Goal: Task Accomplishment & Management: Complete application form

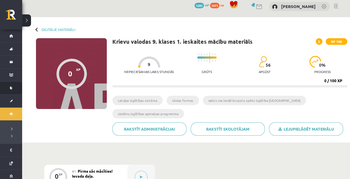
scroll to position [2, 0]
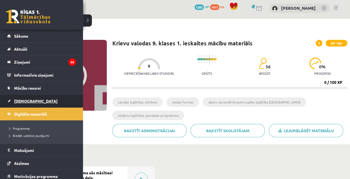
click at [25, 102] on span "[DEMOGRAPHIC_DATA]" at bounding box center [35, 101] width 43 height 5
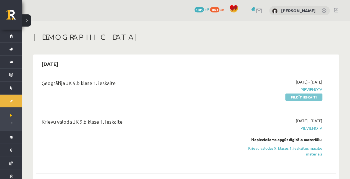
click at [291, 96] on link "Pildīt ieskaiti" at bounding box center [304, 97] width 37 height 7
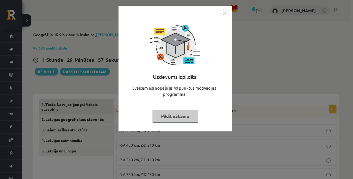
click at [225, 12] on img "Close" at bounding box center [224, 13] width 8 height 8
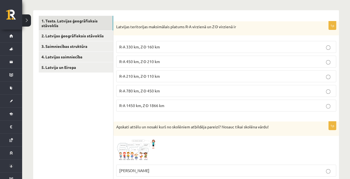
scroll to position [83, 0]
drag, startPoint x: 154, startPoint y: 40, endPoint x: 169, endPoint y: 45, distance: 15.8
click at [169, 45] on div "1p Latvijas teritorijas maksimālais platums R-A virzienā un Z-D virzienā ir R-A…" at bounding box center [227, 69] width 226 height 95
click at [231, 31] on div "Latvijas teritorijas maksimālais platums R-A virzienā un Z-D virzienā ir" at bounding box center [227, 29] width 226 height 14
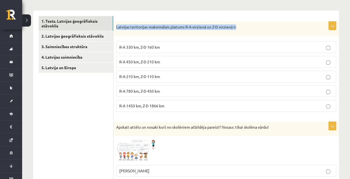
drag, startPoint x: 237, startPoint y: 28, endPoint x: 116, endPoint y: 19, distance: 120.5
copy p "Latvijas teritorijas maksimālais platums R-A virzienā un Z-D virzienā ir"
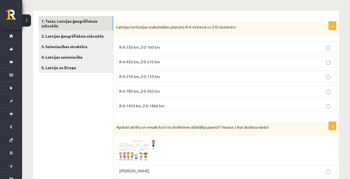
click at [158, 78] on p "R-A 210 km, Z-D 110 km" at bounding box center [226, 77] width 214 height 6
click at [161, 63] on p "R-A 450 km, Z-D 210 km" at bounding box center [226, 62] width 214 height 6
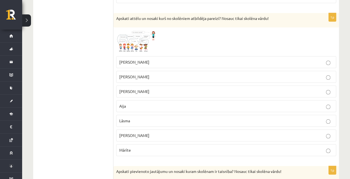
scroll to position [192, 0]
click at [137, 37] on img at bounding box center [137, 41] width 42 height 23
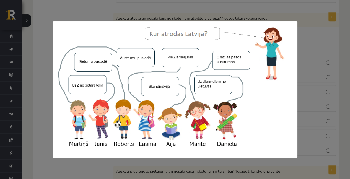
click at [304, 61] on div at bounding box center [175, 89] width 350 height 179
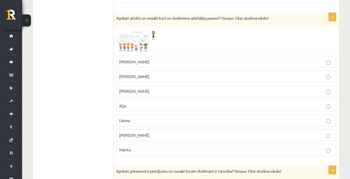
click at [153, 91] on p "Mārtiņš" at bounding box center [226, 91] width 214 height 6
click at [129, 43] on img at bounding box center [137, 41] width 42 height 23
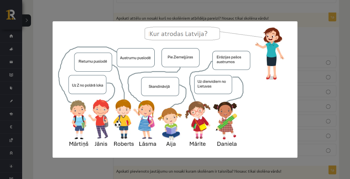
click at [301, 78] on div at bounding box center [175, 89] width 350 height 179
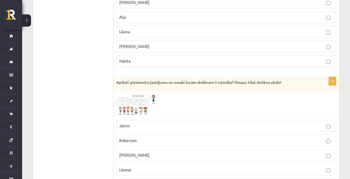
scroll to position [313, 0]
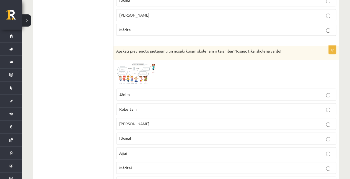
click at [130, 75] on img at bounding box center [137, 74] width 42 height 23
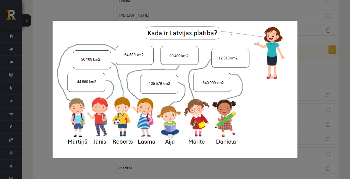
click at [308, 91] on div at bounding box center [175, 89] width 350 height 179
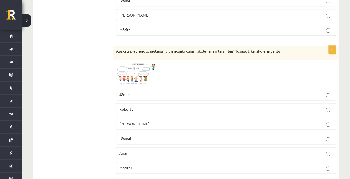
click at [185, 122] on p "Mārtiņam" at bounding box center [226, 124] width 214 height 6
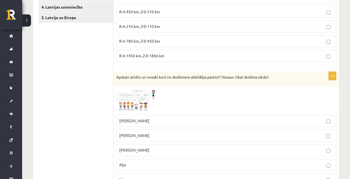
scroll to position [135, 0]
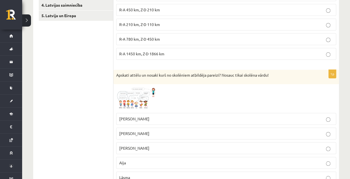
click at [122, 101] on img at bounding box center [137, 98] width 42 height 23
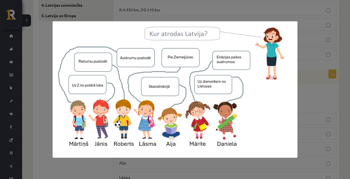
click at [297, 80] on img at bounding box center [175, 89] width 245 height 137
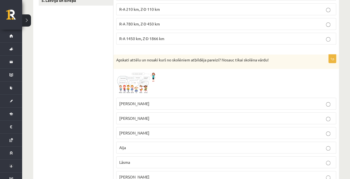
scroll to position [151, 0]
click at [129, 87] on img at bounding box center [137, 82] width 42 height 23
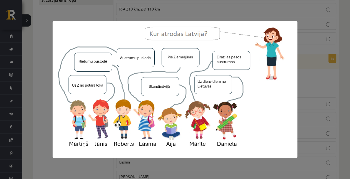
click at [305, 85] on div at bounding box center [175, 89] width 350 height 179
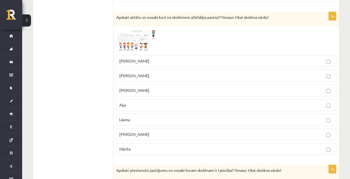
scroll to position [194, 0]
click at [153, 148] on p "Mārīte" at bounding box center [226, 149] width 214 height 6
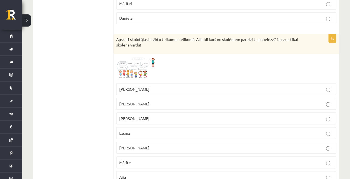
scroll to position [477, 0]
click at [136, 66] on span at bounding box center [137, 70] width 9 height 9
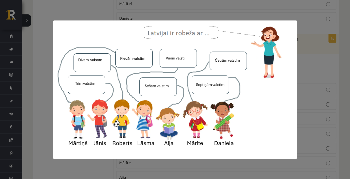
click at [322, 77] on div at bounding box center [175, 89] width 350 height 179
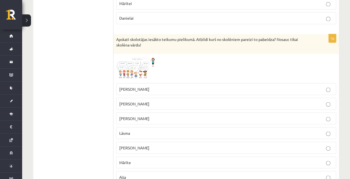
click at [144, 156] on label "Mārīte" at bounding box center [226, 162] width 220 height 12
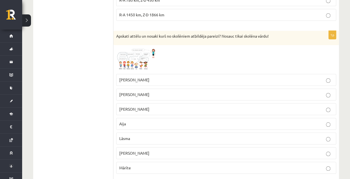
scroll to position [174, 0]
click at [124, 55] on img at bounding box center [137, 59] width 42 height 23
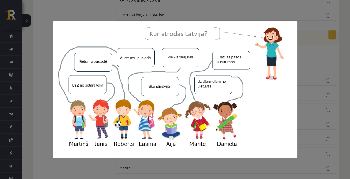
click at [315, 70] on div at bounding box center [175, 89] width 350 height 179
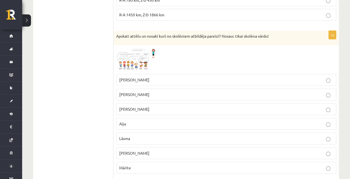
click at [170, 77] on p "Jānis" at bounding box center [226, 80] width 214 height 6
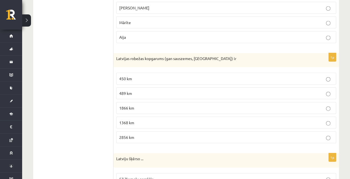
scroll to position [617, 0]
drag, startPoint x: 117, startPoint y: 55, endPoint x: 225, endPoint y: 56, distance: 107.7
click at [225, 56] on p "Latvijas robežas kopgarums (gan sauszemes, gan jūras) ir" at bounding box center [212, 59] width 192 height 6
copy p "Latvijas robežas kopgarums (gan sauszemes, gan jūras) ir"
click at [156, 105] on p "1866 km" at bounding box center [226, 108] width 214 height 6
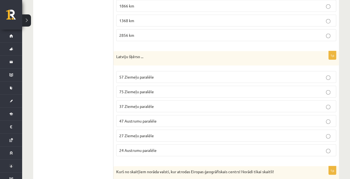
scroll to position [739, 0]
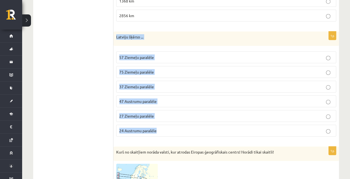
drag, startPoint x: 116, startPoint y: 33, endPoint x: 173, endPoint y: 130, distance: 112.8
click at [173, 130] on div "1p Latviju šķērso ... 57 Ziemeļu paralēle 75 Ziemeļu paralēle 37 Ziemeļu paralē…" at bounding box center [227, 87] width 226 height 110
copy div "Latviju šķērso ... 57 Ziemeļu paralēle 75 Ziemeļu paralēle 37 Ziemeļu paralēle …"
click at [150, 55] on p "57 Ziemeļu paralēle" at bounding box center [226, 58] width 214 height 6
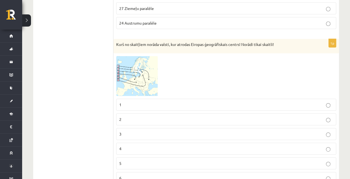
scroll to position [847, 0]
click at [142, 76] on img at bounding box center [137, 76] width 42 height 40
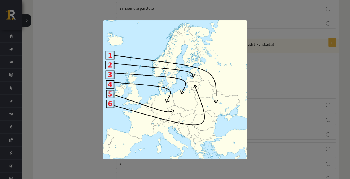
click at [284, 80] on div at bounding box center [175, 89] width 350 height 179
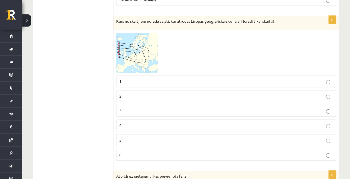
scroll to position [871, 0]
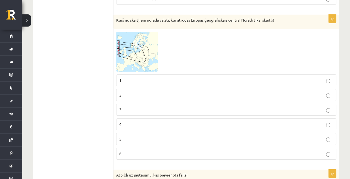
click at [145, 47] on img at bounding box center [137, 52] width 42 height 40
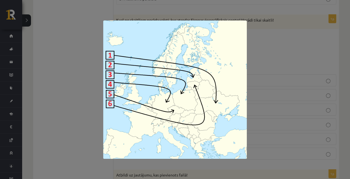
click at [274, 68] on div at bounding box center [175, 89] width 350 height 179
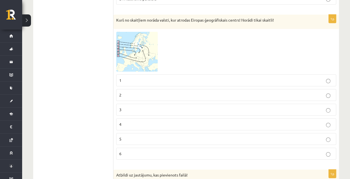
click at [141, 151] on p "6" at bounding box center [226, 154] width 214 height 6
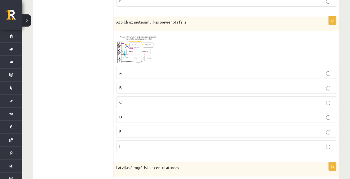
scroll to position [1025, 0]
click at [140, 42] on span at bounding box center [137, 46] width 9 height 9
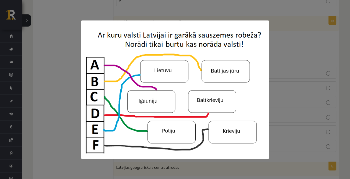
click at [285, 76] on div at bounding box center [175, 89] width 350 height 179
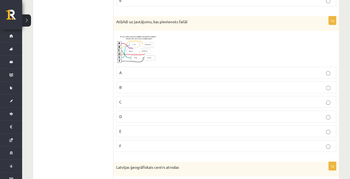
click at [126, 129] on p "E" at bounding box center [226, 132] width 214 height 6
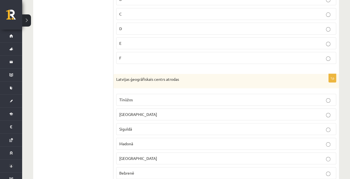
scroll to position [1137, 0]
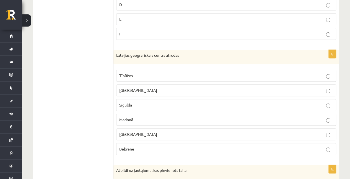
click at [136, 117] on p "Madonā" at bounding box center [226, 120] width 214 height 6
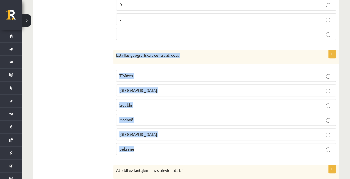
drag, startPoint x: 116, startPoint y: 45, endPoint x: 193, endPoint y: 137, distance: 119.1
click at [193, 137] on div "1p Latvijas ģeogrāfiskais centrs atrodas Tīnūžos Rīgā Siguldā Madonā Jelgavā Be…" at bounding box center [227, 105] width 226 height 110
copy div "Latvijas ģeogrāfiskais centrs atrodas Tīnūžos Rīgā Siguldā Madonā Jelgavā Bebre…"
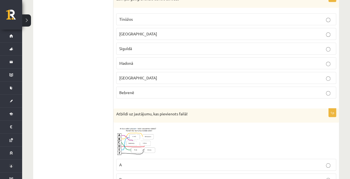
click at [143, 111] on div "Atbildi uz jautājumu, kas pievienots failā!" at bounding box center [227, 116] width 226 height 14
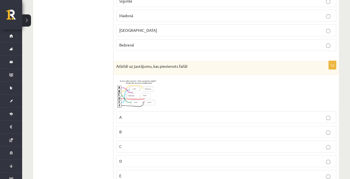
click at [135, 91] on img at bounding box center [137, 93] width 42 height 31
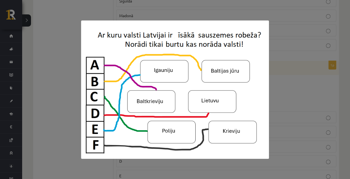
click at [300, 46] on div at bounding box center [175, 89] width 350 height 179
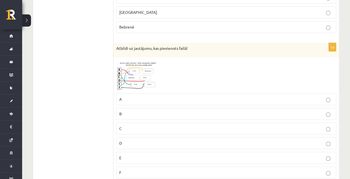
scroll to position [1259, 0]
click at [134, 68] on span at bounding box center [137, 72] width 9 height 9
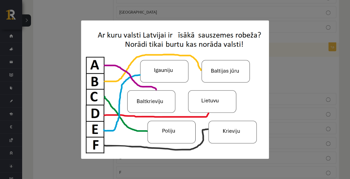
click at [293, 39] on div at bounding box center [175, 89] width 350 height 179
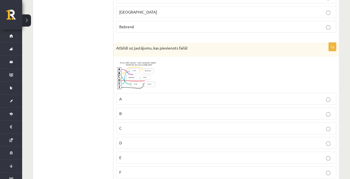
click at [131, 60] on img at bounding box center [137, 75] width 42 height 31
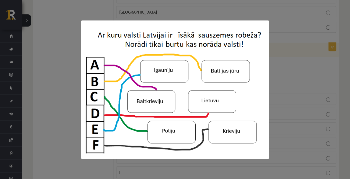
click at [311, 52] on div at bounding box center [175, 89] width 350 height 179
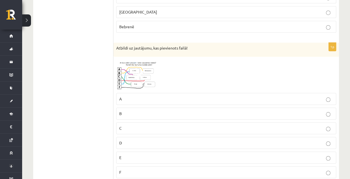
scroll to position [1268, 0]
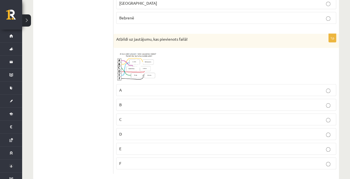
click at [162, 87] on p "A" at bounding box center [226, 90] width 214 height 6
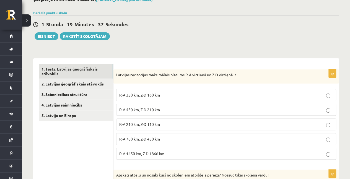
scroll to position [35, 0]
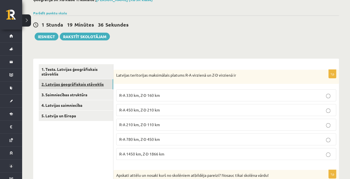
click at [70, 85] on link "2. Latvijas ģeogrāfiskais stāvoklis" at bounding box center [76, 84] width 75 height 10
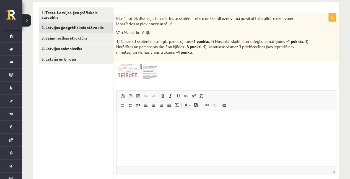
scroll to position [92, 0]
click at [150, 65] on img at bounding box center [137, 72] width 42 height 16
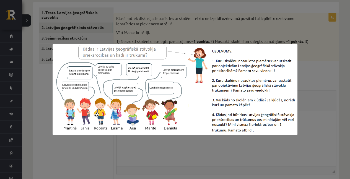
click at [313, 75] on div at bounding box center [175, 89] width 350 height 179
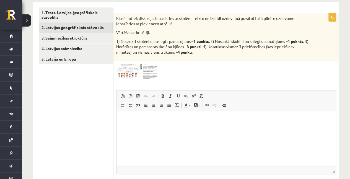
click at [135, 61] on div "9p Klasē notiek diskusija. Iepazīsties ar skolēnu teikto un izpildi uzdevumā pr…" at bounding box center [227, 109] width 226 height 192
click at [138, 81] on span at bounding box center [137, 77] width 9 height 9
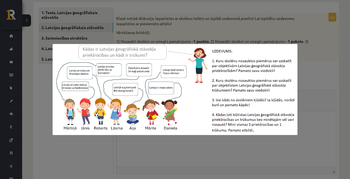
click at [138, 81] on img at bounding box center [175, 89] width 245 height 91
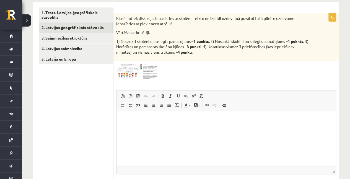
click at [138, 81] on span at bounding box center [137, 77] width 9 height 9
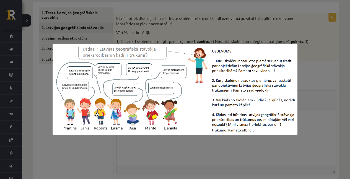
click at [152, 22] on div at bounding box center [175, 89] width 350 height 179
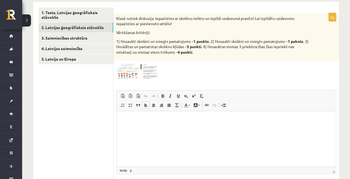
click at [122, 127] on html at bounding box center [227, 119] width 220 height 17
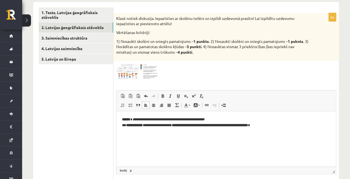
click at [127, 125] on p "**********" at bounding box center [226, 123] width 209 height 12
click at [145, 126] on p "**********" at bounding box center [226, 123] width 209 height 12
drag, startPoint x: 135, startPoint y: 121, endPoint x: 223, endPoint y: 120, distance: 88.4
click at [223, 120] on p "**********" at bounding box center [226, 123] width 209 height 12
click at [171, 97] on span at bounding box center [170, 96] width 4 height 4
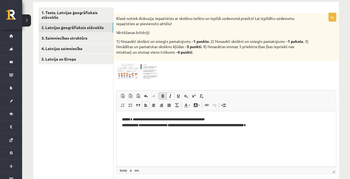
click at [162, 97] on span at bounding box center [163, 96] width 4 height 4
click at [170, 97] on span at bounding box center [170, 96] width 4 height 4
click at [161, 97] on span at bounding box center [163, 96] width 4 height 4
click at [214, 120] on p "**********" at bounding box center [226, 123] width 209 height 12
click at [133, 121] on p "**********" at bounding box center [226, 123] width 209 height 12
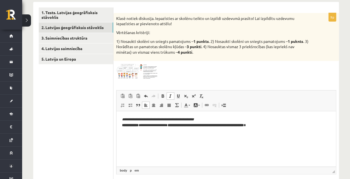
click at [170, 96] on span at bounding box center [170, 96] width 4 height 4
click at [164, 94] on span at bounding box center [163, 96] width 4 height 4
click at [148, 127] on p "**********" at bounding box center [226, 123] width 209 height 12
click at [139, 126] on strong "**********" at bounding box center [130, 126] width 17 height 4
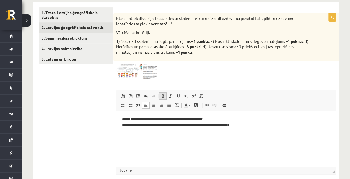
click at [165, 93] on link "Treknraksts Klaviatūras saīsne vadīšanas taustiņš+B" at bounding box center [163, 96] width 8 height 7
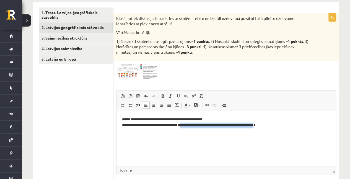
drag, startPoint x: 173, startPoint y: 127, endPoint x: 266, endPoint y: 132, distance: 93.8
click at [266, 132] on html "**********" at bounding box center [227, 122] width 220 height 23
click at [162, 97] on span at bounding box center [163, 96] width 4 height 4
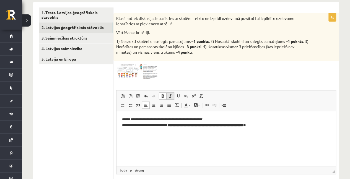
click at [171, 95] on span at bounding box center [170, 96] width 4 height 4
click at [160, 97] on link "Treknraksts Klaviatūras saīsne vadīšanas taustiņš+B" at bounding box center [163, 96] width 8 height 7
click at [173, 127] on p "**********" at bounding box center [226, 123] width 209 height 12
click at [170, 127] on p "**********" at bounding box center [226, 123] width 209 height 12
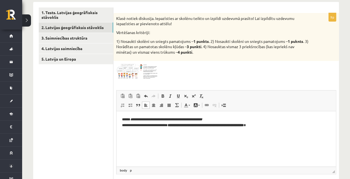
click at [171, 127] on strong "**" at bounding box center [169, 126] width 3 height 4
click at [162, 99] on span "Treknraksts Klaviatūras saīsne vadīšanas taustiņš+B Slīpraksts Klaviatūras saīs…" at bounding box center [182, 96] width 47 height 7
click at [164, 99] on link "Treknraksts Klaviatūras saīsne vadīšanas taustiņš+B" at bounding box center [163, 96] width 8 height 7
drag, startPoint x: 173, startPoint y: 125, endPoint x: 193, endPoint y: 127, distance: 19.7
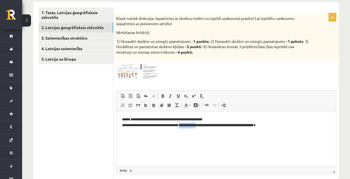
click at [193, 127] on p "**********" at bounding box center [226, 123] width 209 height 12
click at [163, 95] on span at bounding box center [163, 96] width 4 height 4
click at [162, 97] on span at bounding box center [163, 96] width 4 height 4
click at [182, 134] on html "**********" at bounding box center [227, 122] width 220 height 23
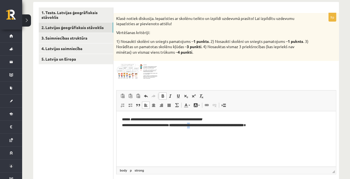
drag, startPoint x: 194, startPoint y: 126, endPoint x: 198, endPoint y: 125, distance: 4.3
click at [198, 125] on strong "**********" at bounding box center [215, 126] width 58 height 4
click at [163, 96] on span at bounding box center [163, 96] width 4 height 4
click at [184, 126] on strong "**********" at bounding box center [179, 126] width 14 height 4
click at [186, 125] on strong "**********" at bounding box center [179, 126] width 14 height 4
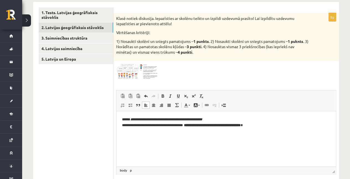
click at [213, 125] on strong "**********" at bounding box center [214, 126] width 54 height 4
click at [225, 126] on strong "**********" at bounding box center [222, 126] width 37 height 4
click at [228, 125] on strong "**********" at bounding box center [228, 126] width 28 height 4
click at [260, 125] on p "**********" at bounding box center [226, 123] width 209 height 12
drag, startPoint x: 260, startPoint y: 125, endPoint x: 230, endPoint y: 127, distance: 29.7
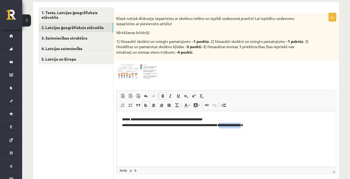
click at [230, 127] on p "**********" at bounding box center [226, 123] width 209 height 12
click at [161, 96] on span at bounding box center [163, 96] width 4 height 4
click at [328, 134] on html "**********" at bounding box center [227, 122] width 220 height 23
click at [242, 127] on p "**********" at bounding box center [226, 123] width 209 height 12
click at [258, 126] on p "**********" at bounding box center [226, 123] width 209 height 12
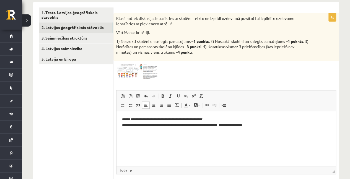
click at [122, 119] on html "**********" at bounding box center [227, 127] width 220 height 32
click at [137, 136] on p "Bagātinātā teksta redaktors, wiswyg-editor-user-answer-47433909205060" at bounding box center [226, 135] width 209 height 6
click at [150, 68] on img at bounding box center [137, 72] width 42 height 16
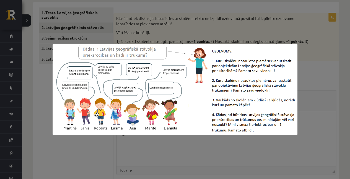
click at [305, 66] on div at bounding box center [175, 89] width 350 height 179
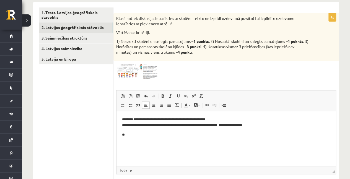
click at [156, 70] on img at bounding box center [137, 72] width 42 height 16
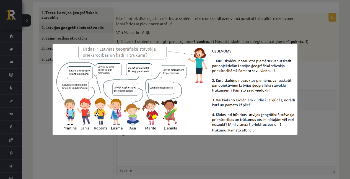
click at [270, 34] on div at bounding box center [175, 89] width 350 height 179
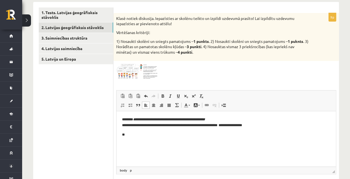
click at [151, 69] on img at bounding box center [137, 72] width 42 height 16
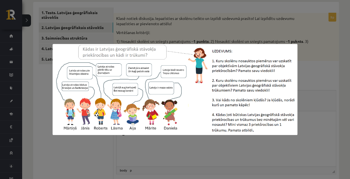
click at [303, 82] on div at bounding box center [175, 89] width 350 height 179
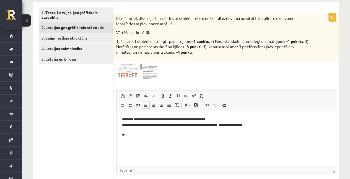
click at [259, 129] on body "**********" at bounding box center [226, 127] width 209 height 21
click at [262, 125] on p "**********" at bounding box center [226, 123] width 209 height 12
click at [148, 73] on img at bounding box center [137, 72] width 42 height 16
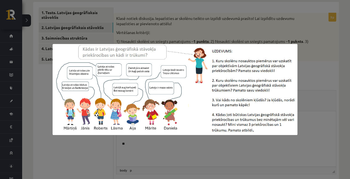
click at [320, 73] on div at bounding box center [175, 89] width 350 height 179
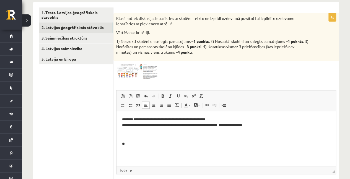
click at [136, 144] on p "**" at bounding box center [226, 144] width 209 height 6
click at [140, 67] on img at bounding box center [137, 72] width 42 height 16
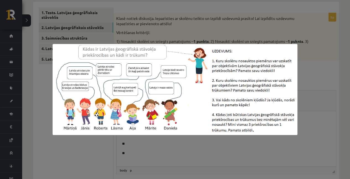
click at [328, 61] on div at bounding box center [175, 89] width 350 height 179
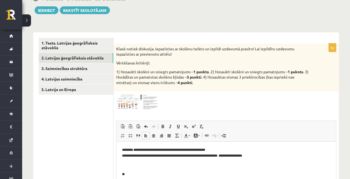
scroll to position [64, 0]
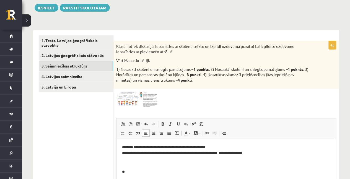
click at [80, 63] on link "3. Saimniecības struktūra" at bounding box center [76, 66] width 75 height 10
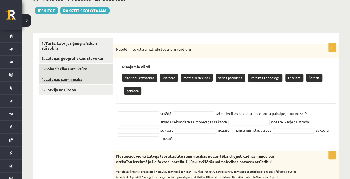
scroll to position [59, 0]
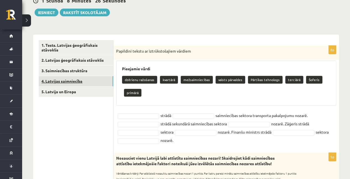
click at [53, 81] on link "4. Latvijas saimniecība" at bounding box center [76, 81] width 75 height 10
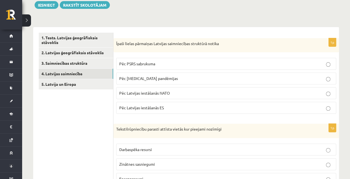
scroll to position [25, 0]
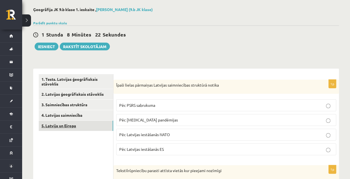
click at [53, 130] on link "5. Latvija un Eiropa" at bounding box center [76, 126] width 75 height 10
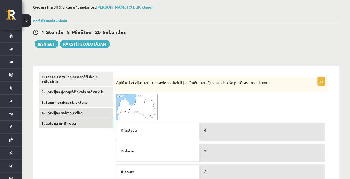
scroll to position [0, 0]
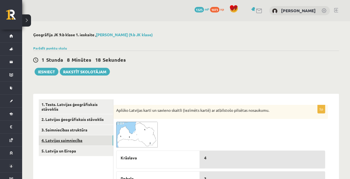
click at [58, 142] on link "4. Latvijas saimniecība" at bounding box center [76, 140] width 75 height 10
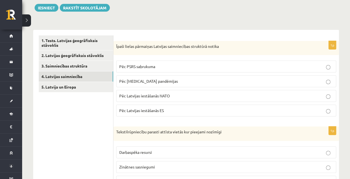
scroll to position [64, 0]
click at [161, 71] on label "Pēc PSRS sabrukuma" at bounding box center [226, 66] width 220 height 12
click at [171, 80] on p "Pēc covid 19 pandēmijas" at bounding box center [226, 81] width 214 height 6
click at [157, 71] on label "Pēc PSRS sabrukuma" at bounding box center [226, 66] width 220 height 12
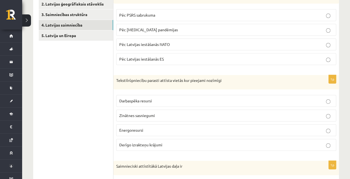
scroll to position [124, 0]
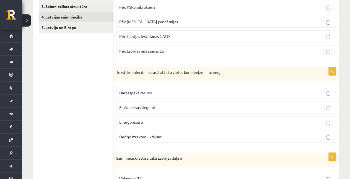
click at [142, 141] on fieldset "Darbaspēka resursi Zinātnes sasniegumi Energoresursi Derīgo izrakteņu krājumi" at bounding box center [226, 114] width 220 height 60
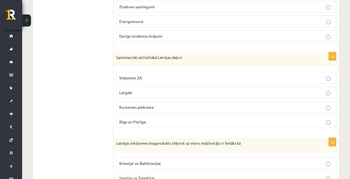
scroll to position [225, 0]
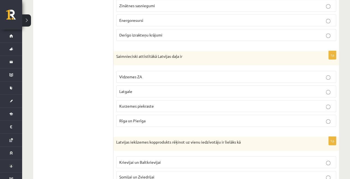
click at [148, 104] on span "Kurzemes piekraste" at bounding box center [136, 106] width 35 height 5
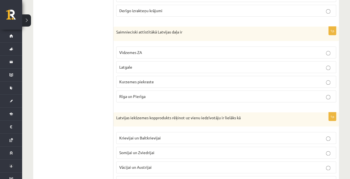
click at [155, 97] on label "Rīga un Pierīga" at bounding box center [226, 97] width 220 height 12
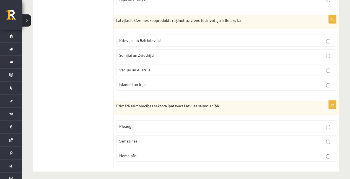
scroll to position [348, 0]
click at [165, 126] on label "Pieaug" at bounding box center [226, 126] width 220 height 12
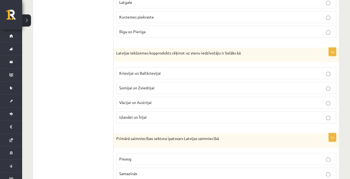
scroll to position [314, 0]
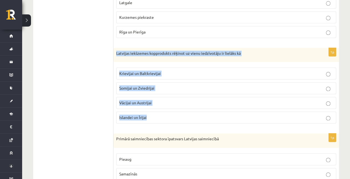
drag, startPoint x: 115, startPoint y: 52, endPoint x: 262, endPoint y: 115, distance: 160.1
click at [262, 115] on div "1p Latvijas iekšzemes kopprodukts rēķinot uz vienu iedzīvotāju ir lielāks kā Kr…" at bounding box center [227, 88] width 226 height 80
copy div "Latvijas iekšzemes kopprodukts rēķinot uz vienu iedzīvotāju ir lielāks kā Kriev…"
click at [161, 76] on label "Krievijai un Baltkrievijai" at bounding box center [226, 74] width 220 height 12
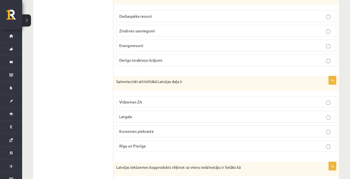
scroll to position [189, 0]
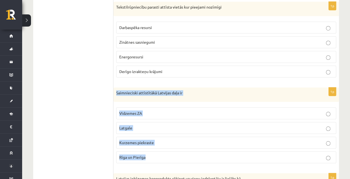
drag, startPoint x: 116, startPoint y: 91, endPoint x: 192, endPoint y: 163, distance: 104.6
click at [192, 163] on div "1p Saimnieciski attīstītākā Latvijas daļa ir Vidzemes ZA Latgale Kurzemes piekr…" at bounding box center [227, 128] width 226 height 80
copy div "Saimnieciski attīstītākā Latvijas daļa ir Vidzemes ZA Latgale Kurzemes piekrast…"
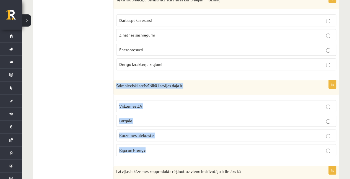
scroll to position [196, 0]
click at [204, 87] on div "Saimnieciski attīstītākā Latvijas daļa ir" at bounding box center [227, 87] width 226 height 14
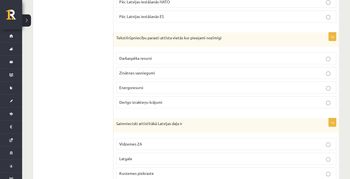
scroll to position [158, 0]
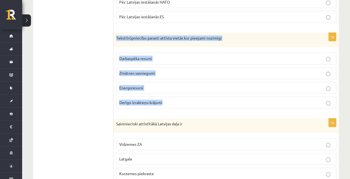
drag, startPoint x: 117, startPoint y: 38, endPoint x: 236, endPoint y: 100, distance: 133.8
click at [236, 100] on div "1p Tekstilrūpniecību parasti attīsta vietās kur pieejami nozīmīgi Darbaspēka re…" at bounding box center [227, 73] width 226 height 80
copy div "Tekstilrūpniecību parasti attīsta vietās kur pieejami nozīmīgi Darbaspēka resur…"
click at [172, 53] on label "Darbaspēka resursi" at bounding box center [226, 59] width 220 height 12
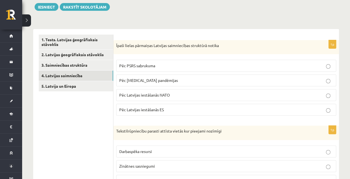
scroll to position [55, 0]
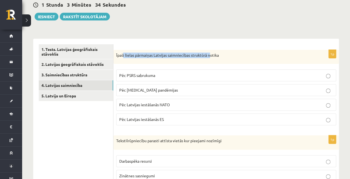
drag, startPoint x: 210, startPoint y: 52, endPoint x: 122, endPoint y: 58, distance: 88.2
click at [122, 58] on div "Īpaši lielas pārmaiņas Latvijas saimniecības struktūrā notika" at bounding box center [227, 57] width 226 height 14
drag, startPoint x: 122, startPoint y: 58, endPoint x: 115, endPoint y: 57, distance: 7.8
click at [115, 57] on div "Īpaši lielas pārmaiņas Latvijas saimniecības struktūrā notika" at bounding box center [227, 57] width 226 height 14
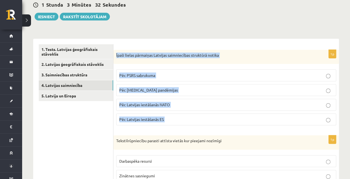
drag, startPoint x: 115, startPoint y: 57, endPoint x: 235, endPoint y: 118, distance: 135.0
click at [235, 118] on div "1p Īpaši lielas pārmaiņas Latvijas saimniecības struktūrā notika Pēc PSRS sabru…" at bounding box center [227, 90] width 226 height 80
copy form "Īpaši lielas pārmaiņas Latvijas saimniecības struktūrā notika Pēc PSRS sabrukum…"
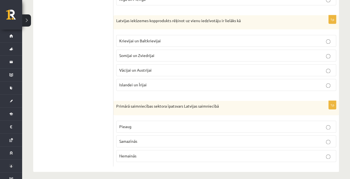
scroll to position [348, 0]
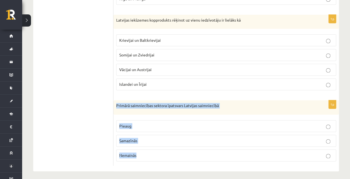
drag, startPoint x: 117, startPoint y: 102, endPoint x: 212, endPoint y: 149, distance: 105.7
click at [212, 149] on div "1p Primārā saimniecības sektora īpatsvars Latvijas saimniecībā Pieaug Samazīnās…" at bounding box center [227, 133] width 226 height 66
copy div "Primārā saimniecības sektora īpatsvars Latvijas saimniecībā Pieaug Samazīnās Ne…"
click at [137, 138] on span "Samazīnās" at bounding box center [128, 140] width 18 height 5
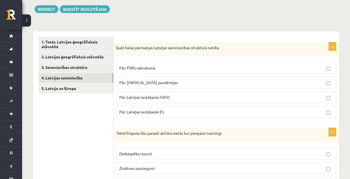
scroll to position [46, 0]
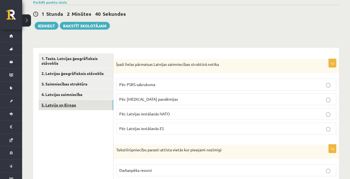
click at [68, 107] on link "5. Latvija un Eiropa" at bounding box center [76, 105] width 75 height 10
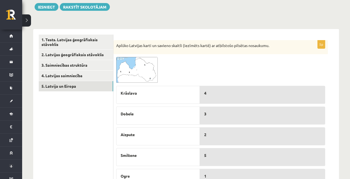
scroll to position [65, 0]
click at [147, 78] on img at bounding box center [137, 70] width 42 height 26
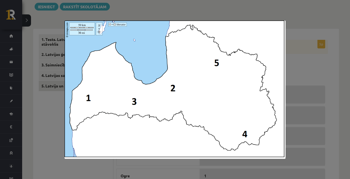
click at [322, 62] on div at bounding box center [175, 89] width 350 height 179
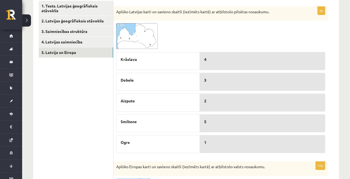
scroll to position [99, 0]
click at [152, 45] on img at bounding box center [137, 36] width 42 height 26
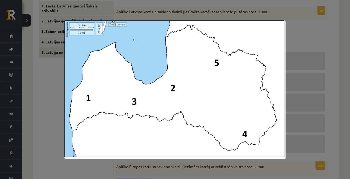
click at [311, 65] on div at bounding box center [175, 89] width 350 height 179
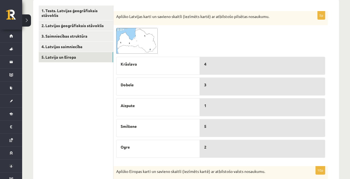
scroll to position [94, 0]
click at [141, 43] on span at bounding box center [137, 41] width 9 height 9
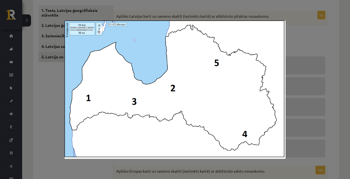
click at [313, 53] on div at bounding box center [175, 89] width 350 height 179
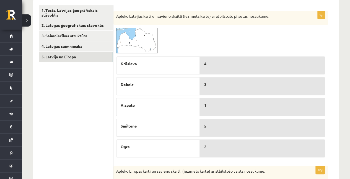
click at [152, 48] on img at bounding box center [137, 41] width 42 height 26
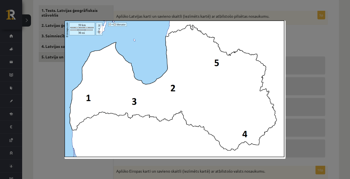
click at [305, 75] on div at bounding box center [175, 89] width 350 height 179
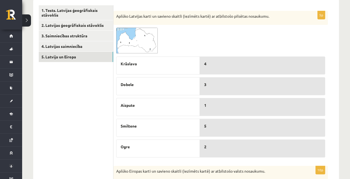
click at [149, 43] on img at bounding box center [137, 41] width 42 height 26
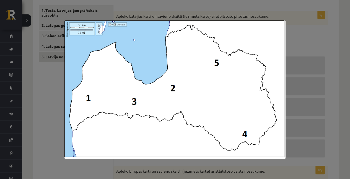
click at [321, 76] on div at bounding box center [175, 89] width 350 height 179
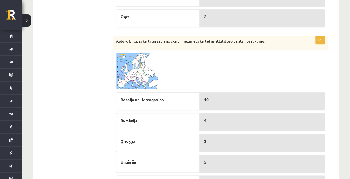
scroll to position [224, 0]
click at [135, 70] on img at bounding box center [137, 71] width 42 height 37
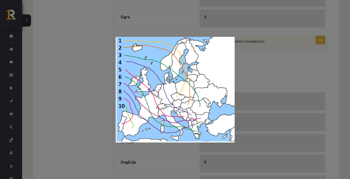
click at [257, 52] on div at bounding box center [175, 89] width 350 height 179
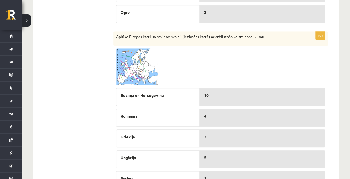
scroll to position [229, 0]
click at [143, 61] on img at bounding box center [137, 66] width 42 height 37
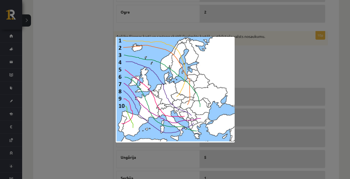
click at [271, 77] on div at bounding box center [175, 89] width 350 height 179
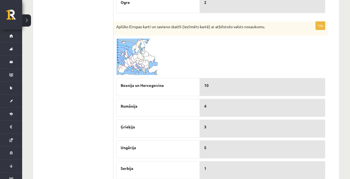
scroll to position [239, 0]
click at [141, 58] on img at bounding box center [137, 56] width 42 height 37
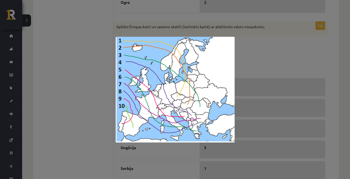
click at [278, 73] on div at bounding box center [175, 89] width 350 height 179
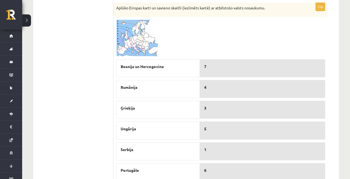
scroll to position [257, 0]
click at [133, 29] on span at bounding box center [137, 33] width 9 height 9
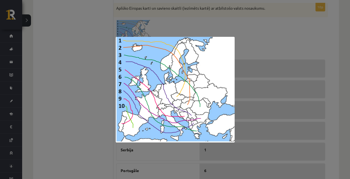
click at [250, 32] on div at bounding box center [175, 89] width 350 height 179
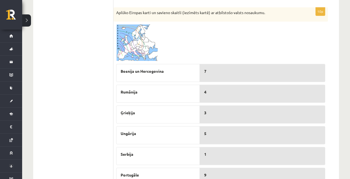
scroll to position [253, 0]
click at [142, 46] on img at bounding box center [137, 43] width 42 height 37
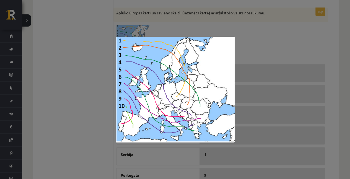
click at [265, 45] on div at bounding box center [175, 89] width 350 height 179
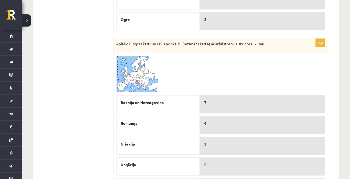
scroll to position [218, 0]
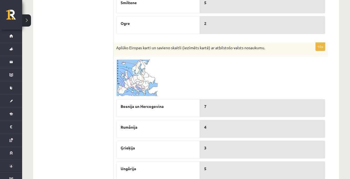
click at [138, 67] on img at bounding box center [137, 78] width 42 height 37
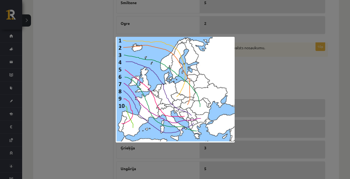
click at [277, 84] on div at bounding box center [175, 89] width 350 height 179
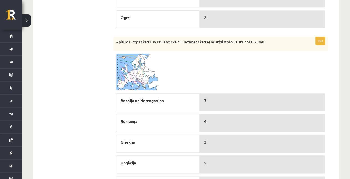
scroll to position [223, 0]
click at [135, 63] on span at bounding box center [137, 67] width 9 height 9
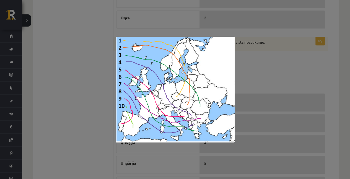
click at [247, 83] on div at bounding box center [175, 89] width 350 height 179
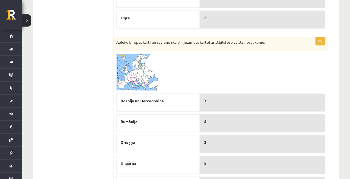
click at [136, 78] on img at bounding box center [137, 72] width 42 height 37
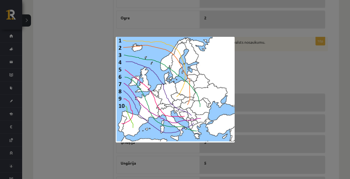
click at [257, 81] on div at bounding box center [175, 89] width 350 height 179
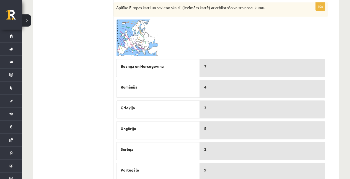
scroll to position [258, 0]
click at [142, 43] on img at bounding box center [137, 37] width 42 height 37
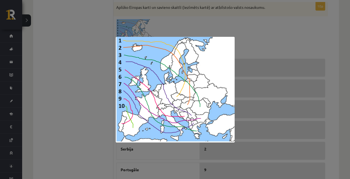
click at [253, 49] on div at bounding box center [175, 89] width 350 height 179
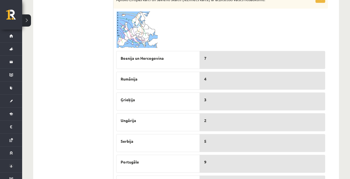
scroll to position [266, 0]
click at [142, 24] on img at bounding box center [137, 29] width 42 height 37
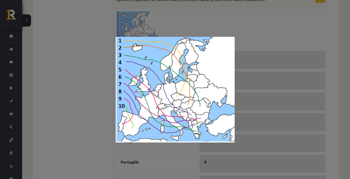
click at [251, 73] on div at bounding box center [175, 89] width 350 height 179
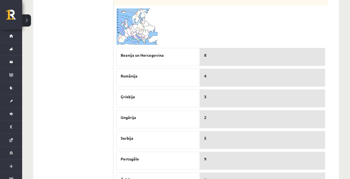
scroll to position [269, 0]
click at [132, 29] on img at bounding box center [137, 27] width 42 height 37
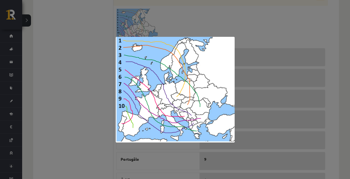
click at [242, 38] on div at bounding box center [175, 89] width 350 height 179
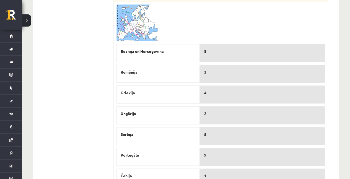
scroll to position [273, 0]
click at [134, 18] on span at bounding box center [137, 18] width 9 height 9
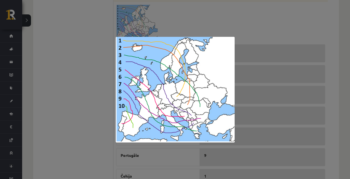
click at [248, 31] on div at bounding box center [175, 89] width 350 height 179
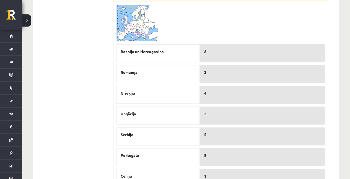
click at [143, 20] on img at bounding box center [137, 23] width 42 height 37
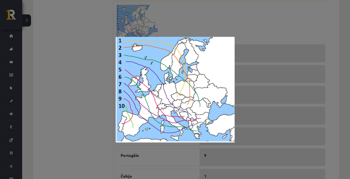
click at [250, 46] on div at bounding box center [175, 89] width 350 height 179
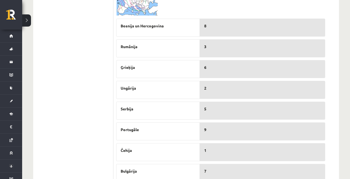
scroll to position [262, 0]
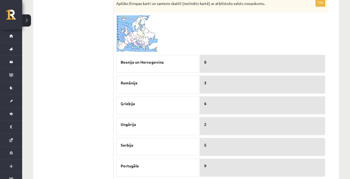
click at [130, 29] on img at bounding box center [137, 33] width 42 height 37
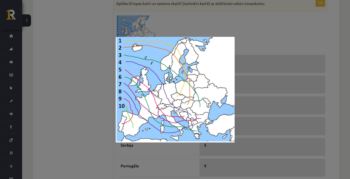
click at [248, 37] on div at bounding box center [175, 89] width 350 height 179
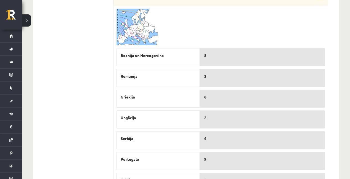
scroll to position [268, 0]
click at [136, 23] on span at bounding box center [137, 22] width 9 height 9
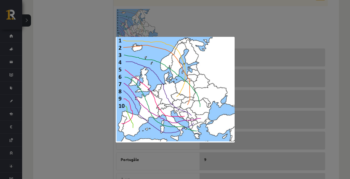
click at [262, 26] on div at bounding box center [175, 89] width 350 height 179
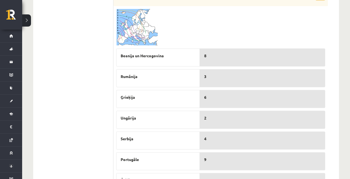
click at [143, 11] on img at bounding box center [137, 27] width 42 height 37
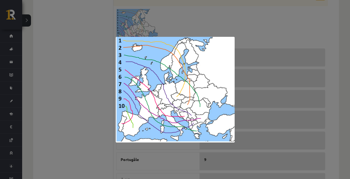
click at [249, 33] on div at bounding box center [175, 89] width 350 height 179
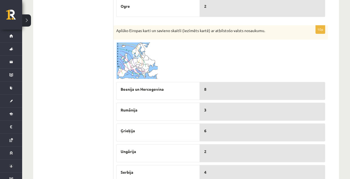
scroll to position [235, 0]
click at [147, 68] on img at bounding box center [137, 61] width 42 height 37
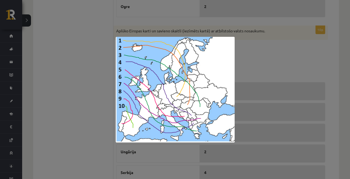
click at [255, 70] on div at bounding box center [175, 89] width 350 height 179
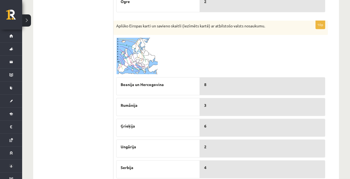
scroll to position [239, 0]
click at [132, 46] on img at bounding box center [137, 56] width 42 height 37
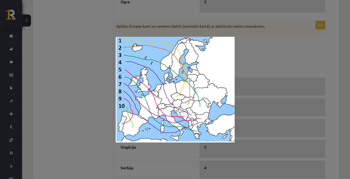
click at [240, 62] on div at bounding box center [175, 89] width 350 height 179
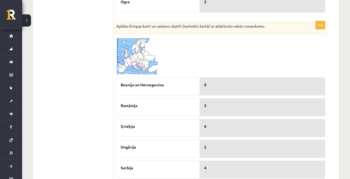
click at [146, 64] on img at bounding box center [137, 56] width 42 height 37
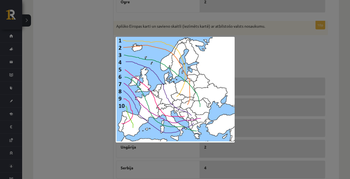
click at [246, 59] on div at bounding box center [175, 89] width 350 height 179
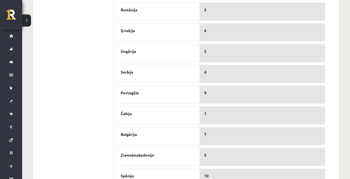
scroll to position [283, 0]
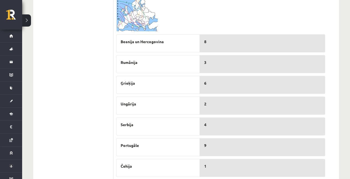
click at [141, 8] on span at bounding box center [137, 8] width 9 height 9
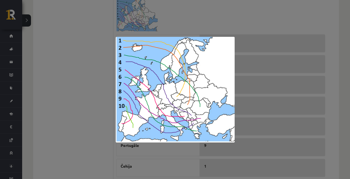
click at [251, 17] on div at bounding box center [175, 89] width 350 height 179
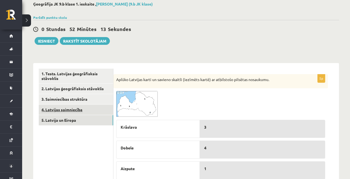
scroll to position [31, 0]
click at [64, 117] on link "5. Latvija un Eiropa" at bounding box center [76, 120] width 75 height 10
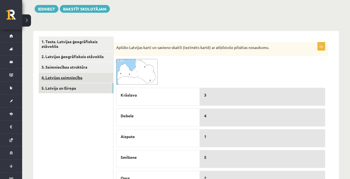
scroll to position [63, 0]
click at [66, 76] on link "4. Latvijas saimniecība" at bounding box center [76, 78] width 75 height 10
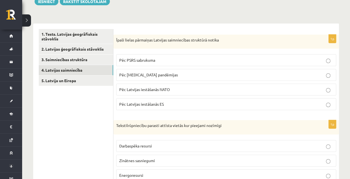
scroll to position [70, 0]
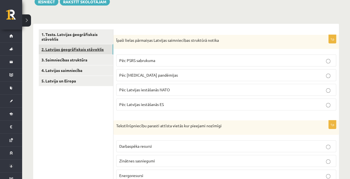
click at [76, 53] on link "2. Latvijas ģeogrāfiskais stāvoklis" at bounding box center [76, 49] width 75 height 10
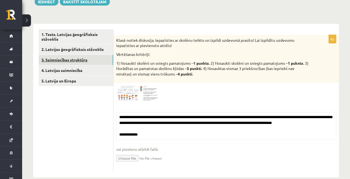
click at [73, 59] on link "3. Saimniecības struktūra" at bounding box center [76, 60] width 75 height 10
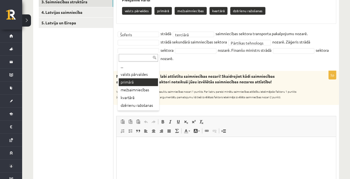
scroll to position [129, 0]
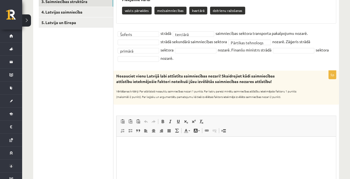
drag, startPoint x: 186, startPoint y: 47, endPoint x: 187, endPoint y: 51, distance: 4.6
click at [187, 51] on fieldset "**********" at bounding box center [226, 45] width 220 height 33
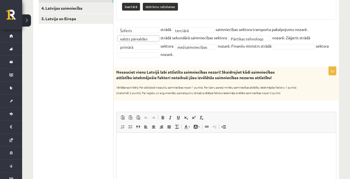
scroll to position [128, 0]
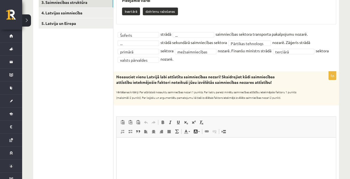
drag, startPoint x: 187, startPoint y: 37, endPoint x: 188, endPoint y: 34, distance: 2.9
click at [188, 34] on fieldset "**********" at bounding box center [226, 46] width 220 height 33
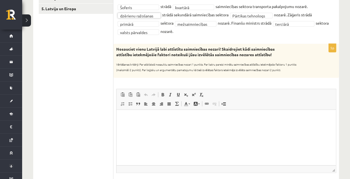
scroll to position [143, 0]
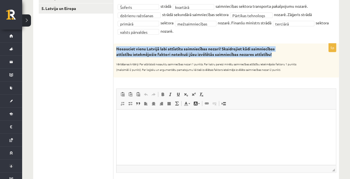
drag, startPoint x: 275, startPoint y: 55, endPoint x: 116, endPoint y: 48, distance: 159.7
click at [116, 48] on div "Nosauciet vienu Latvijā labi attīstītu saimniecības nozari! Skaidrojiet kādi sa…" at bounding box center [227, 60] width 226 height 34
copy strong "Nosauciet vienu Latvijā labi attīstītu saimniecības nozari! Skaidrojiet kādi sa…"
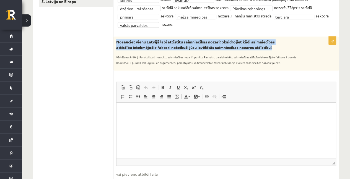
scroll to position [150, 0]
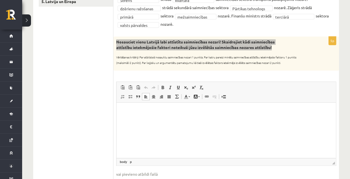
click at [160, 119] on html at bounding box center [227, 110] width 220 height 17
click at [130, 110] on p "Bagātinātā teksta redaktors, wiswyg-editor-user-answer-47433992341180" at bounding box center [226, 111] width 209 height 6
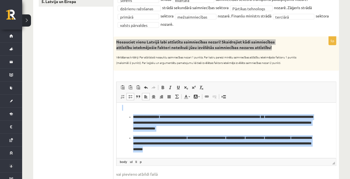
scroll to position [0, 0]
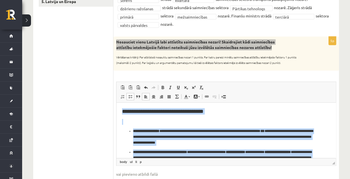
drag, startPoint x: 234, startPoint y: 149, endPoint x: 114, endPoint y: 71, distance: 143.9
click at [117, 102] on html "**********" at bounding box center [227, 137] width 220 height 70
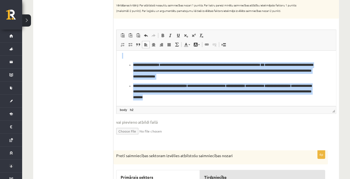
scroll to position [202, 0]
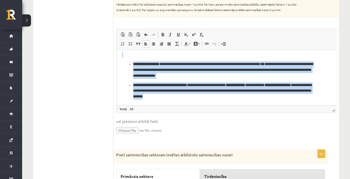
click at [131, 64] on ul "**********" at bounding box center [226, 80] width 209 height 38
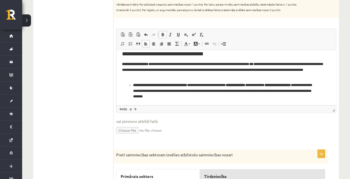
scroll to position [5, 0]
click at [217, 57] on h2 "**********" at bounding box center [225, 53] width 206 height 6
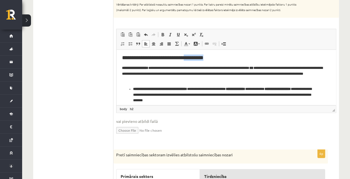
scroll to position [0, 0]
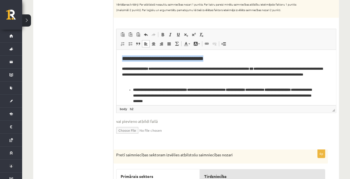
drag, startPoint x: 216, startPoint y: 55, endPoint x: 235, endPoint y: 99, distance: 47.2
click at [118, 50] on html "**********" at bounding box center [227, 80] width 220 height 60
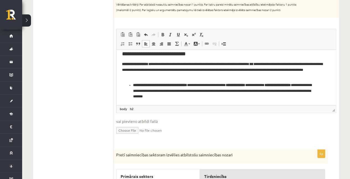
click at [133, 85] on ul "**********" at bounding box center [226, 90] width 209 height 17
click at [234, 85] on b "**********" at bounding box center [224, 85] width 19 height 4
click at [258, 87] on p "**********" at bounding box center [225, 90] width 206 height 17
click at [298, 85] on p "**********" at bounding box center [225, 90] width 206 height 17
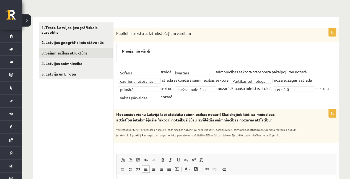
scroll to position [77, 0]
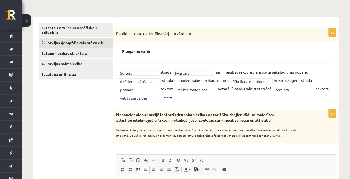
click at [86, 42] on link "2. Latvijas ģeogrāfiskais stāvoklis" at bounding box center [76, 43] width 75 height 10
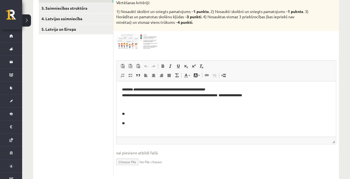
scroll to position [122, 0]
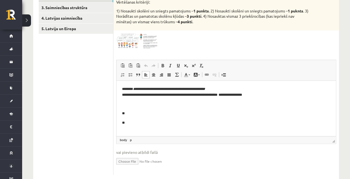
click at [128, 111] on p "**" at bounding box center [226, 114] width 209 height 6
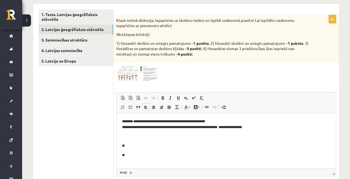
scroll to position [90, 0]
click at [122, 147] on html "**********" at bounding box center [227, 138] width 220 height 51
click at [127, 134] on p "**" at bounding box center [226, 137] width 209 height 6
click at [262, 124] on p "**********" at bounding box center [226, 125] width 209 height 12
click at [262, 126] on p "**********" at bounding box center [226, 125] width 209 height 12
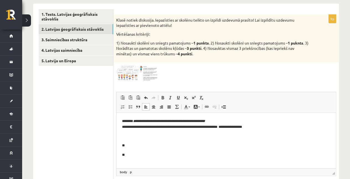
scroll to position [128, 0]
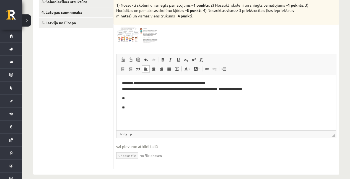
click at [128, 104] on body "**********" at bounding box center [226, 96] width 209 height 30
click at [128, 102] on body "**********" at bounding box center [226, 96] width 209 height 30
click at [130, 99] on p "**" at bounding box center [226, 99] width 209 height 6
paste body "Bagātinātā teksta redaktors, wiswyg-editor-user-answer-47433921532200"
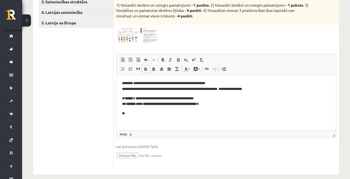
click at [128, 106] on p "**********" at bounding box center [226, 102] width 209 height 12
click at [137, 101] on p "**********" at bounding box center [226, 102] width 209 height 12
click at [138, 105] on p "**********" at bounding box center [226, 102] width 209 height 12
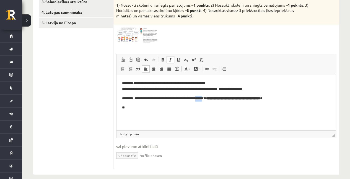
drag, startPoint x: 205, startPoint y: 99, endPoint x: 216, endPoint y: 100, distance: 10.6
click at [204, 100] on em "**********" at bounding box center [168, 99] width 69 height 4
click at [171, 61] on span at bounding box center [170, 60] width 4 height 4
click at [215, 102] on body "**********" at bounding box center [226, 96] width 209 height 30
click at [203, 99] on em "Bagātinātā teksta redaktors, wiswyg-editor-user-answer-47433921532200" at bounding box center [202, 99] width 1 height 4
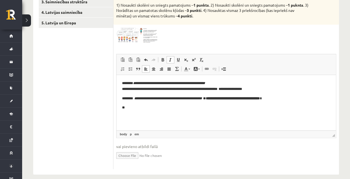
click at [220, 99] on strong "**********" at bounding box center [233, 99] width 54 height 4
drag, startPoint x: 221, startPoint y: 98, endPoint x: 288, endPoint y: 100, distance: 67.1
click at [262, 100] on strong "**********" at bounding box center [235, 99] width 54 height 4
click at [225, 116] on html "**********" at bounding box center [227, 95] width 220 height 41
click at [235, 97] on strong "**********" at bounding box center [235, 99] width 54 height 4
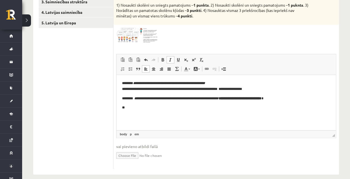
click at [253, 99] on strong "**********" at bounding box center [240, 99] width 43 height 4
click at [230, 99] on em "**********" at bounding box center [182, 99] width 96 height 4
click at [257, 99] on strong "**********" at bounding box center [246, 99] width 30 height 4
click at [262, 99] on strong "**********" at bounding box center [248, 99] width 26 height 4
click at [289, 98] on p "**********" at bounding box center [226, 99] width 209 height 6
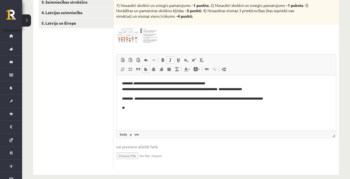
scroll to position [135, 0]
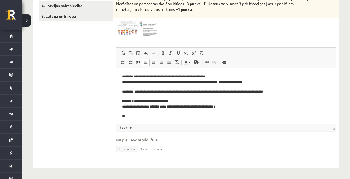
click at [135, 102] on p "**********" at bounding box center [225, 104] width 206 height 12
click at [128, 108] on p "**********" at bounding box center [225, 104] width 206 height 12
click at [163, 108] on p "**********" at bounding box center [225, 104] width 206 height 12
click at [177, 109] on strong "**********" at bounding box center [185, 107] width 47 height 4
click at [188, 108] on strong "**********" at bounding box center [189, 107] width 40 height 4
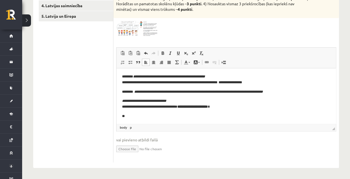
click at [190, 109] on p "**********" at bounding box center [225, 104] width 206 height 12
click at [201, 111] on body "**********" at bounding box center [226, 96] width 209 height 45
click at [203, 109] on strong "**********" at bounding box center [196, 107] width 28 height 4
click at [209, 107] on strong "**********" at bounding box center [200, 107] width 18 height 4
click at [231, 107] on p "**********" at bounding box center [225, 104] width 206 height 12
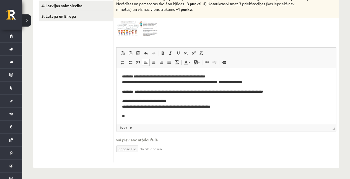
click at [122, 111] on body "**********" at bounding box center [226, 96] width 209 height 45
click at [123, 107] on p "**********" at bounding box center [225, 104] width 206 height 12
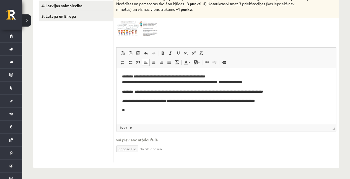
click at [122, 83] on html "**********" at bounding box center [227, 93] width 220 height 51
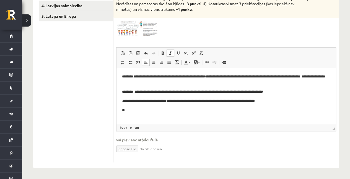
click at [131, 112] on p "**" at bounding box center [226, 111] width 209 height 6
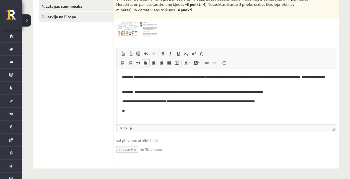
scroll to position [133, 0]
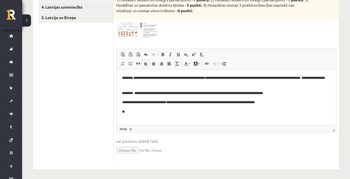
click at [149, 32] on img at bounding box center [137, 30] width 42 height 16
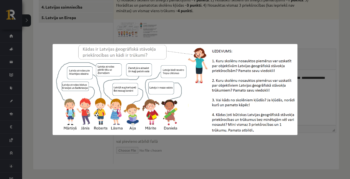
click at [260, 28] on div at bounding box center [175, 89] width 350 height 179
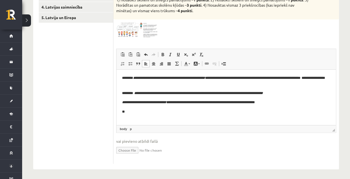
click at [205, 115] on html "**********" at bounding box center [227, 95] width 220 height 51
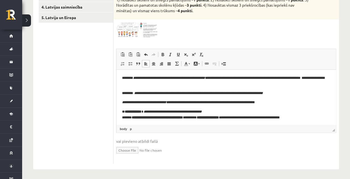
click at [142, 112] on strong "**********" at bounding box center [133, 112] width 17 height 4
click at [129, 123] on html "**********" at bounding box center [227, 98] width 220 height 56
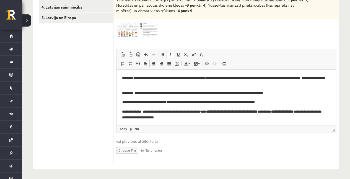
click at [223, 112] on strong "**********" at bounding box center [231, 112] width 51 height 4
click at [245, 112] on strong "**********" at bounding box center [233, 112] width 47 height 4
click at [256, 115] on p "**********" at bounding box center [225, 115] width 206 height 12
click at [257, 115] on p "**********" at bounding box center [225, 115] width 206 height 12
click at [283, 113] on p "**********" at bounding box center [225, 115] width 206 height 12
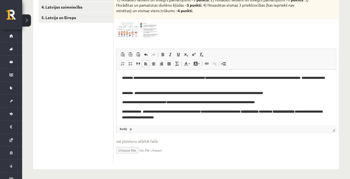
click at [259, 113] on strong "**********" at bounding box center [250, 112] width 18 height 4
click at [305, 114] on p "**********" at bounding box center [225, 115] width 206 height 12
click at [319, 114] on p "**********" at bounding box center [225, 115] width 206 height 12
click at [185, 120] on p "**********" at bounding box center [225, 115] width 206 height 12
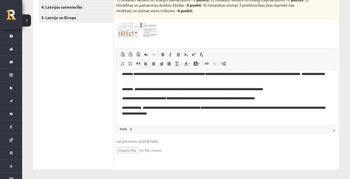
scroll to position [10, 0]
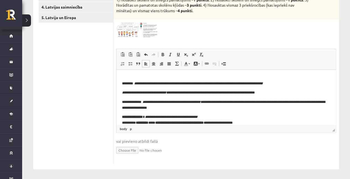
click at [127, 124] on p "**********" at bounding box center [225, 120] width 206 height 12
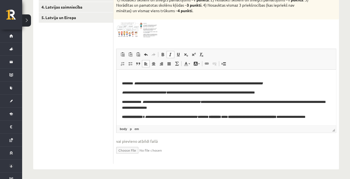
click at [148, 118] on p "**********" at bounding box center [225, 117] width 206 height 6
click at [232, 119] on p "**********" at bounding box center [225, 117] width 206 height 6
click at [246, 118] on strong "**********" at bounding box center [251, 117] width 48 height 4
click at [257, 118] on strong "**********" at bounding box center [255, 117] width 42 height 4
click at [269, 117] on strong "**********" at bounding box center [260, 117] width 30 height 4
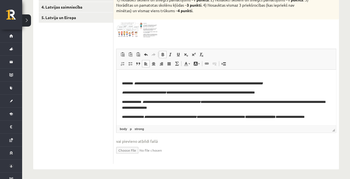
click at [271, 118] on strong "**********" at bounding box center [260, 117] width 30 height 4
click at [276, 118] on strong "**********" at bounding box center [267, 117] width 18 height 4
click at [307, 119] on p "**********" at bounding box center [225, 120] width 206 height 12
click at [320, 117] on p "**********" at bounding box center [225, 117] width 206 height 6
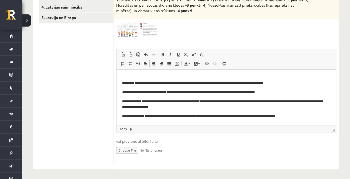
scroll to position [20, 0]
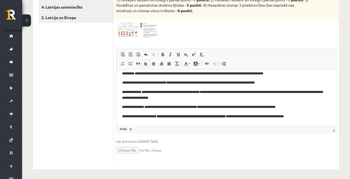
click at [180, 117] on strong "**********" at bounding box center [191, 117] width 69 height 4
click at [184, 116] on strong "**********" at bounding box center [191, 117] width 69 height 4
click at [183, 117] on strong "**********" at bounding box center [191, 117] width 69 height 4
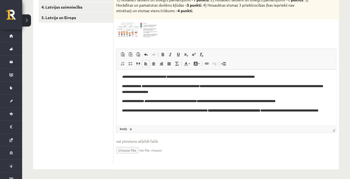
click at [203, 113] on p "**********" at bounding box center [225, 114] width 206 height 12
click at [219, 111] on p "**********" at bounding box center [225, 114] width 206 height 12
click at [221, 112] on strong "**********" at bounding box center [231, 111] width 53 height 4
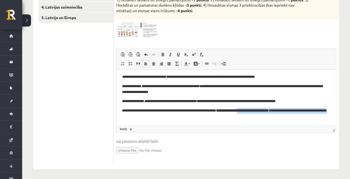
drag, startPoint x: 235, startPoint y: 114, endPoint x: 258, endPoint y: 114, distance: 23.3
click at [258, 114] on p "**********" at bounding box center [225, 114] width 206 height 12
click at [271, 116] on p "**********" at bounding box center [225, 114] width 206 height 12
drag, startPoint x: 302, startPoint y: 112, endPoint x: 233, endPoint y: 112, distance: 69.2
click at [233, 112] on p "**********" at bounding box center [225, 114] width 206 height 12
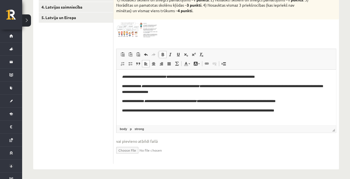
scroll to position [20, 0]
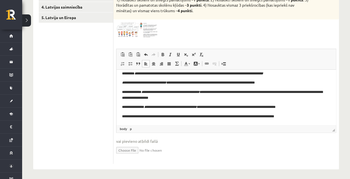
click at [297, 117] on p "**********" at bounding box center [225, 117] width 206 height 6
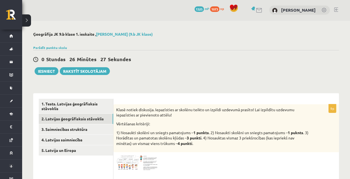
scroll to position [0, 0]
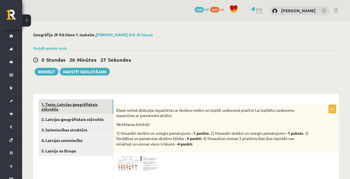
click at [72, 110] on link "1. Tests. Latvijas ģeogrāfiskais stāvoklis" at bounding box center [76, 106] width 75 height 15
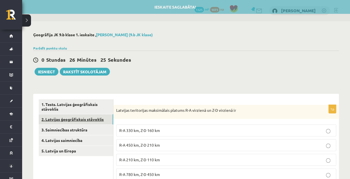
click at [68, 124] on link "2. Latvijas ģeogrāfiskais stāvoklis" at bounding box center [76, 119] width 75 height 10
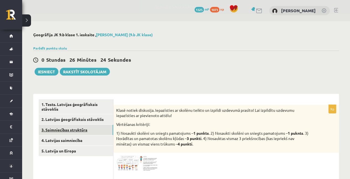
click at [66, 130] on link "3. Saimniecības struktūra" at bounding box center [76, 130] width 75 height 10
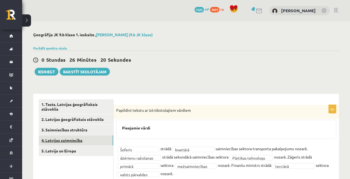
click at [94, 135] on link "4. Latvijas saimniecība" at bounding box center [76, 140] width 75 height 10
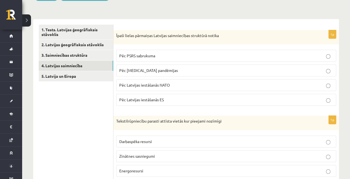
scroll to position [80, 0]
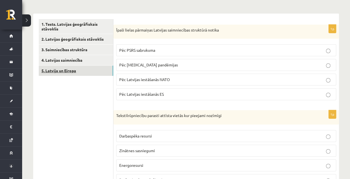
click at [73, 66] on link "5. Latvija un Eiropa" at bounding box center [76, 71] width 75 height 10
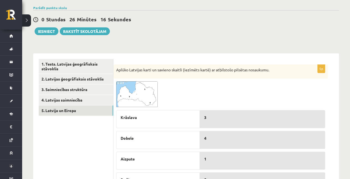
scroll to position [0, 0]
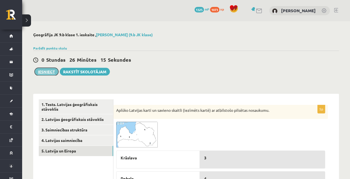
click at [48, 70] on button "Iesniegt" at bounding box center [47, 72] width 24 height 8
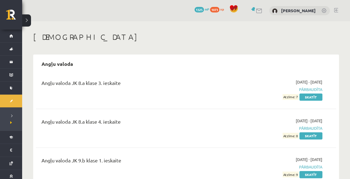
drag, startPoint x: 0, startPoint y: 0, endPoint x: 190, endPoint y: 11, distance: 190.3
click at [195, 11] on div "1325 mP" at bounding box center [202, 9] width 15 height 6
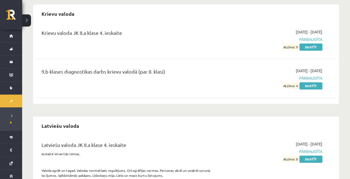
scroll to position [1374, 0]
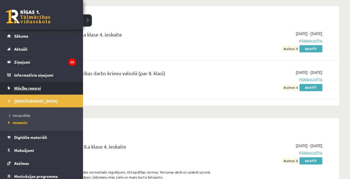
click at [25, 88] on span "Mācību resursi" at bounding box center [27, 88] width 27 height 5
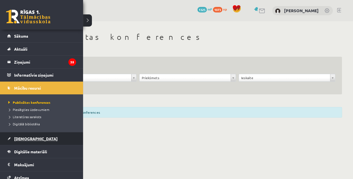
click at [23, 139] on span "[DEMOGRAPHIC_DATA]" at bounding box center [35, 138] width 43 height 5
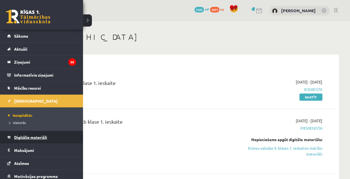
click at [21, 134] on link "Digitālie materiāli" at bounding box center [41, 137] width 69 height 13
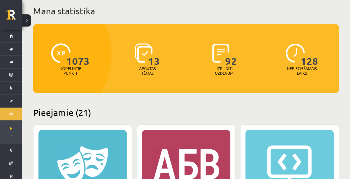
scroll to position [34, 0]
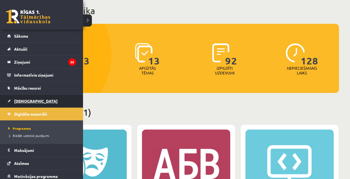
click at [11, 104] on link "[DEMOGRAPHIC_DATA]" at bounding box center [41, 101] width 69 height 13
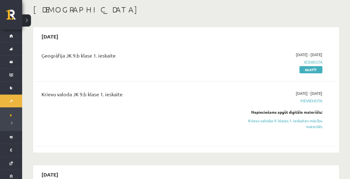
scroll to position [28, 0]
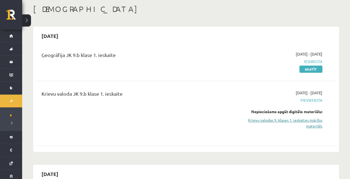
click at [284, 121] on link "Krievu valodas 9. klases 1. ieskaites mācību materiāls" at bounding box center [279, 123] width 88 height 12
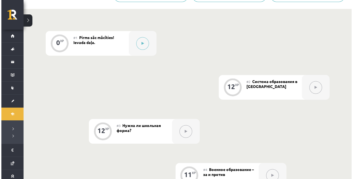
scroll to position [140, 0]
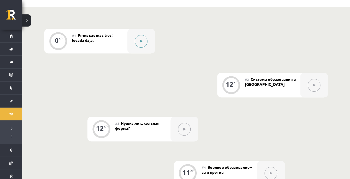
click at [142, 39] on button at bounding box center [141, 41] width 13 height 13
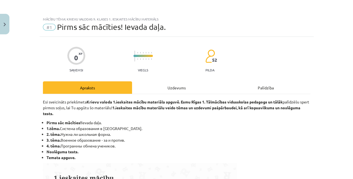
click at [183, 91] on div "Uzdevums" at bounding box center [176, 87] width 89 height 12
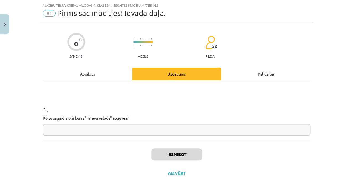
scroll to position [31, 0]
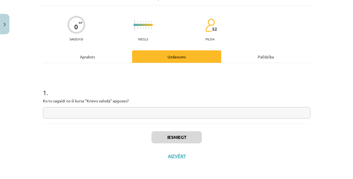
click at [132, 116] on input "text" at bounding box center [177, 112] width 268 height 11
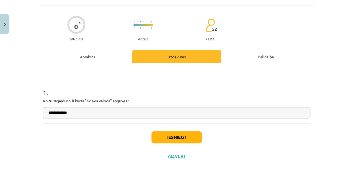
type input "**********"
click at [174, 134] on button "Iesniegt" at bounding box center [177, 137] width 50 height 12
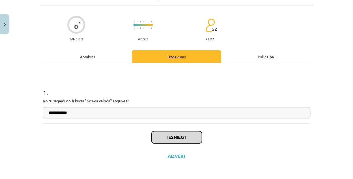
click at [174, 134] on button "Iesniegt" at bounding box center [177, 137] width 50 height 12
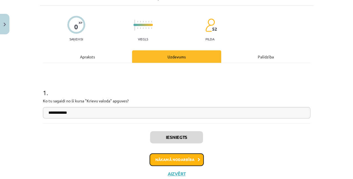
click at [165, 156] on button "Nākamā nodarbība" at bounding box center [177, 159] width 54 height 13
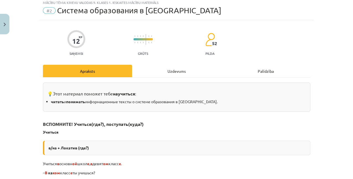
scroll to position [14, 0]
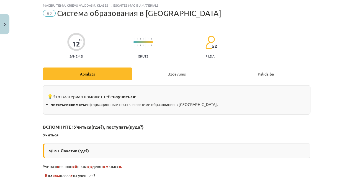
click at [154, 75] on div "Uzdevums" at bounding box center [176, 74] width 89 height 12
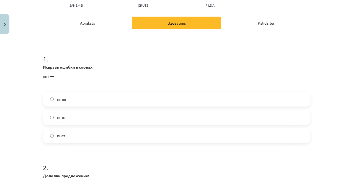
scroll to position [65, 0]
click at [106, 25] on div "Apraksts" at bounding box center [87, 22] width 89 height 12
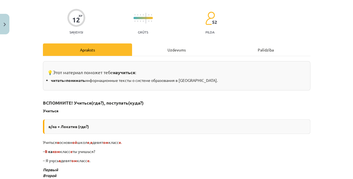
scroll to position [38, 0]
click at [162, 53] on div "Uzdevums" at bounding box center [176, 49] width 89 height 12
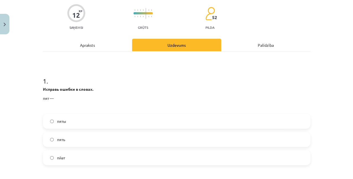
scroll to position [50, 0]
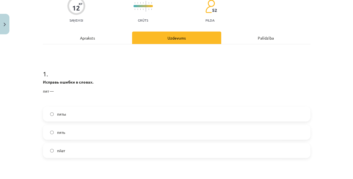
click at [90, 117] on label "пяты" at bounding box center [176, 114] width 266 height 14
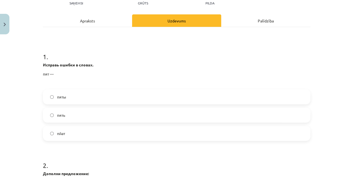
scroll to position [70, 0]
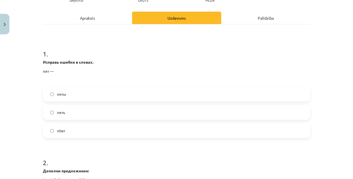
click at [87, 128] on label "пйат" at bounding box center [176, 131] width 266 height 14
click at [83, 110] on label "пять" at bounding box center [176, 113] width 266 height 14
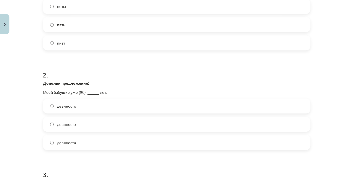
scroll to position [158, 0]
click at [83, 110] on label "девяносто" at bounding box center [176, 106] width 266 height 14
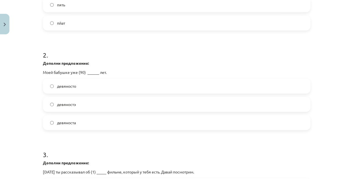
scroll to position [178, 0]
click at [79, 125] on label "девяноста" at bounding box center [176, 122] width 266 height 14
click at [75, 84] on span "девяносто" at bounding box center [66, 86] width 19 height 6
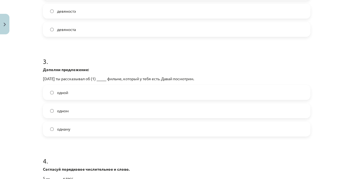
scroll to position [292, 0]
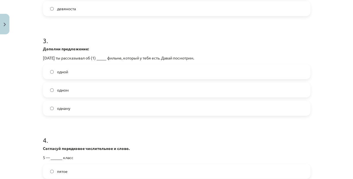
click at [75, 84] on label "одном" at bounding box center [176, 90] width 266 height 14
click at [72, 69] on label "одной" at bounding box center [176, 72] width 266 height 14
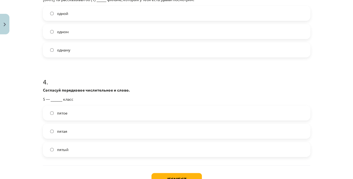
scroll to position [351, 0]
click at [69, 131] on label "пятая" at bounding box center [176, 131] width 266 height 14
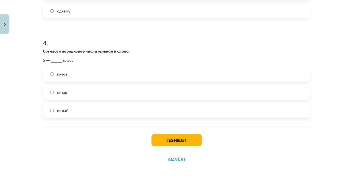
scroll to position [390, 0]
click at [161, 138] on button "Iesniegt" at bounding box center [177, 139] width 50 height 12
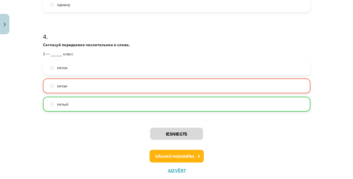
scroll to position [409, 0]
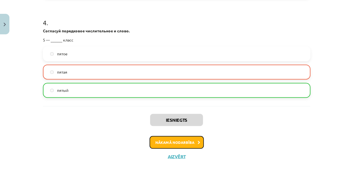
click at [173, 138] on button "Nākamā nodarbība" at bounding box center [177, 142] width 54 height 13
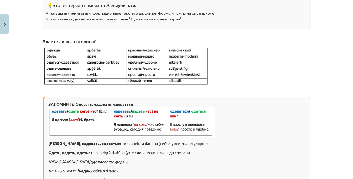
scroll to position [14, 0]
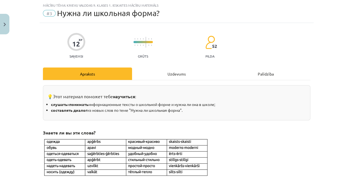
click at [165, 71] on div "Uzdevums" at bounding box center [176, 74] width 89 height 12
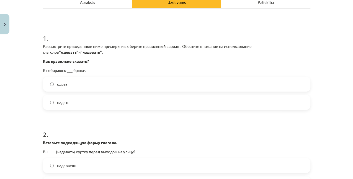
scroll to position [86, 0]
click at [98, 91] on div "одеть" at bounding box center [177, 83] width 268 height 15
click at [97, 85] on label "одеть" at bounding box center [176, 84] width 266 height 14
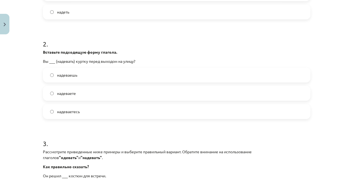
scroll to position [176, 0]
click at [96, 90] on label "надеваете" at bounding box center [176, 93] width 266 height 14
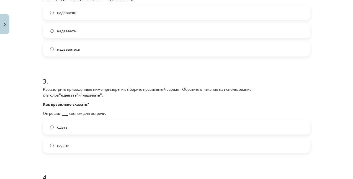
scroll to position [239, 0]
click at [86, 12] on label "надеваешь" at bounding box center [176, 13] width 266 height 14
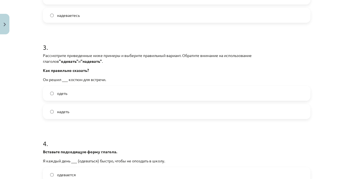
scroll to position [275, 0]
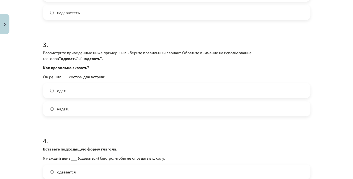
drag, startPoint x: 81, startPoint y: 100, endPoint x: 81, endPoint y: 106, distance: 5.8
click at [81, 106] on div "одеть надеть" at bounding box center [177, 99] width 268 height 33
click at [81, 106] on label "надеть" at bounding box center [176, 109] width 266 height 14
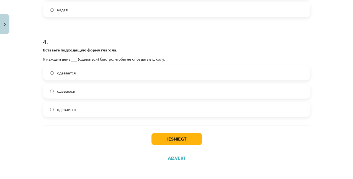
scroll to position [376, 0]
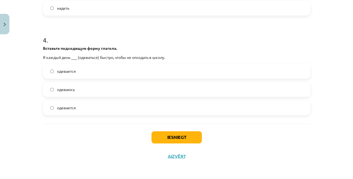
click at [81, 91] on label "одеваюсь" at bounding box center [176, 90] width 266 height 14
click at [81, 110] on label "одевается" at bounding box center [176, 108] width 266 height 14
click at [165, 131] on button "Iesniegt" at bounding box center [177, 137] width 50 height 12
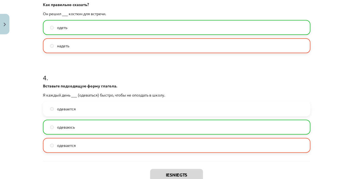
scroll to position [394, 0]
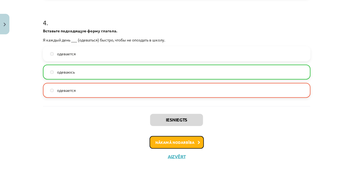
click at [160, 139] on button "Nākamā nodarbība" at bounding box center [177, 142] width 54 height 13
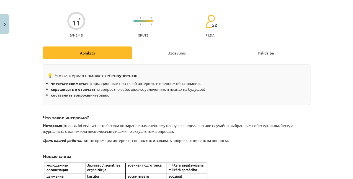
scroll to position [14, 0]
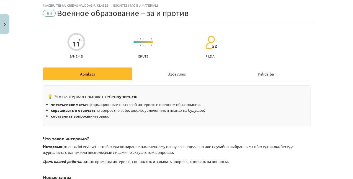
click at [181, 76] on div "Uzdevums" at bounding box center [176, 74] width 89 height 12
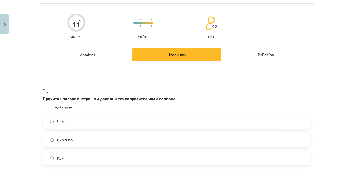
scroll to position [34, 0]
click at [67, 160] on label "Как" at bounding box center [176, 158] width 266 height 14
click at [74, 125] on label "Чем" at bounding box center [176, 121] width 266 height 14
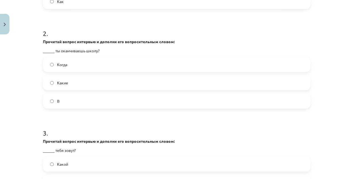
scroll to position [190, 0]
click at [66, 68] on label "Когда" at bounding box center [176, 65] width 266 height 14
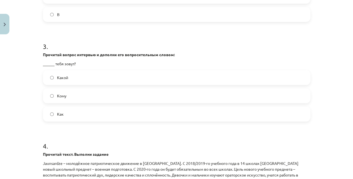
scroll to position [282, 0]
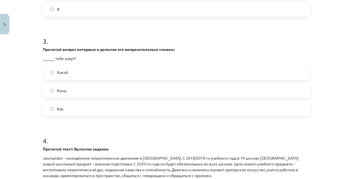
click at [72, 75] on label "Какой" at bounding box center [176, 72] width 266 height 14
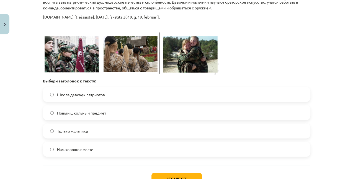
scroll to position [491, 0]
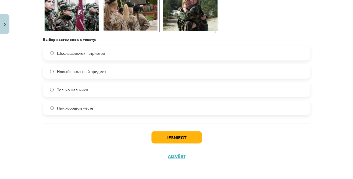
click at [89, 52] on span "Школа девочек патриотов" at bounding box center [81, 53] width 48 height 6
click at [173, 140] on button "Iesniegt" at bounding box center [177, 137] width 50 height 12
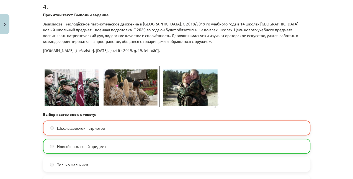
scroll to position [509, 0]
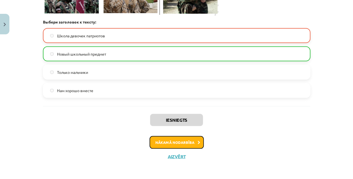
click at [164, 141] on button "Nākamā nodarbība" at bounding box center [177, 142] width 54 height 13
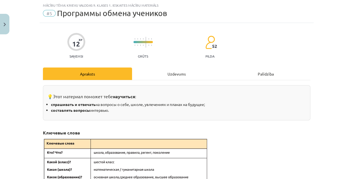
scroll to position [34, 0]
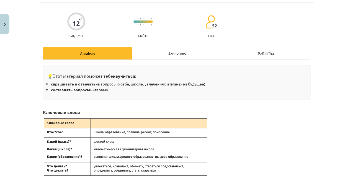
click at [173, 54] on div "Uzdevums" at bounding box center [176, 53] width 89 height 12
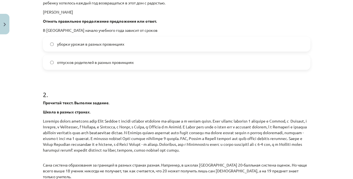
scroll to position [437, 0]
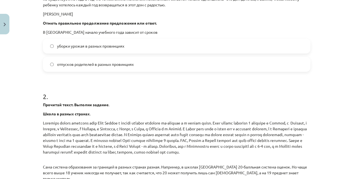
click at [124, 47] on label "уборки урожая в разных провинциях" at bounding box center [176, 46] width 266 height 14
click at [106, 68] on label "отпусков родителей в разных провинциях" at bounding box center [176, 64] width 266 height 14
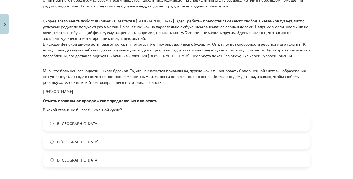
scroll to position [821, 0]
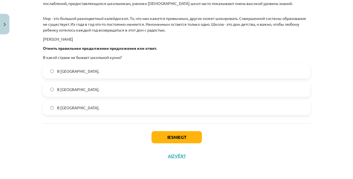
click at [112, 96] on div "В Японии." at bounding box center [177, 89] width 268 height 15
click at [124, 88] on label "В Японии." at bounding box center [176, 90] width 266 height 14
click at [129, 66] on label "В Финляндии." at bounding box center [176, 71] width 266 height 14
click at [165, 140] on button "Iesniegt" at bounding box center [177, 137] width 50 height 12
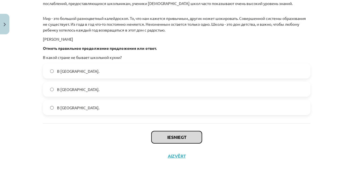
click at [165, 140] on button "Iesniegt" at bounding box center [177, 137] width 50 height 12
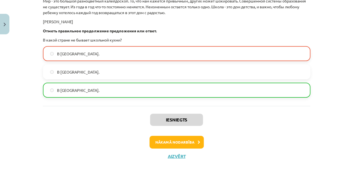
scroll to position [837, 0]
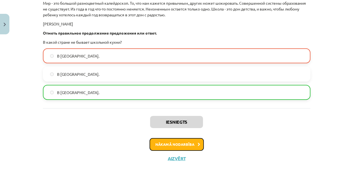
click at [167, 143] on button "Nākamā nodarbība" at bounding box center [177, 144] width 54 height 13
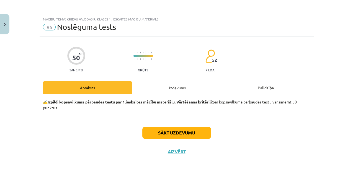
scroll to position [0, 0]
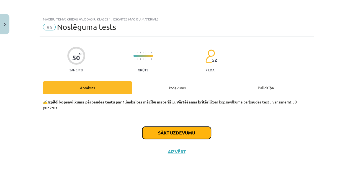
click at [167, 136] on button "Sākt uzdevumu" at bounding box center [176, 133] width 69 height 12
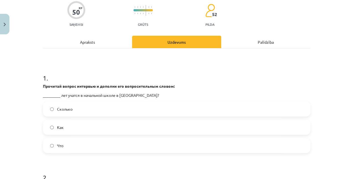
scroll to position [47, 0]
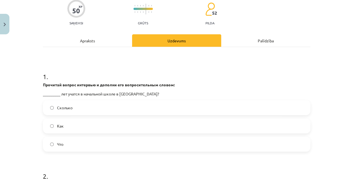
click at [100, 127] on label "Как" at bounding box center [176, 126] width 266 height 14
click at [89, 143] on label "Что" at bounding box center [176, 144] width 266 height 14
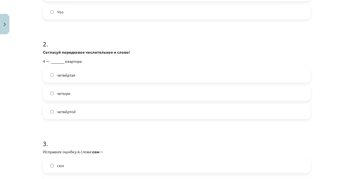
click at [84, 92] on label "четыре" at bounding box center [176, 93] width 266 height 14
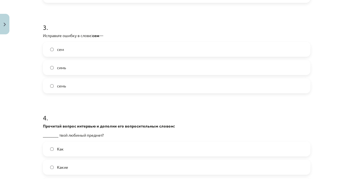
scroll to position [299, 0]
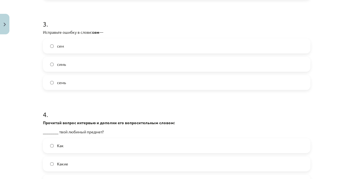
click at [79, 48] on label "сем" at bounding box center [176, 46] width 266 height 14
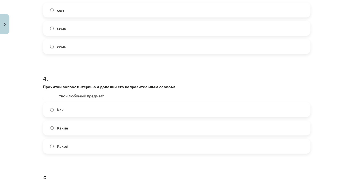
scroll to position [335, 0]
click at [76, 30] on label "симь" at bounding box center [176, 29] width 266 height 14
click at [75, 48] on label "семь" at bounding box center [176, 47] width 266 height 14
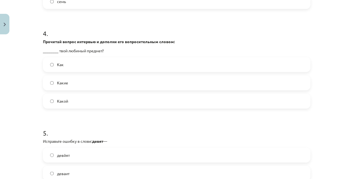
click at [72, 62] on label "Как" at bounding box center [176, 65] width 266 height 14
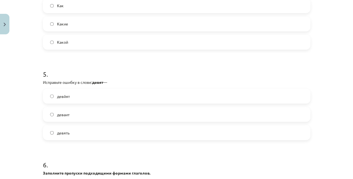
scroll to position [440, 0]
click at [70, 99] on label "девйят" at bounding box center [176, 96] width 266 height 14
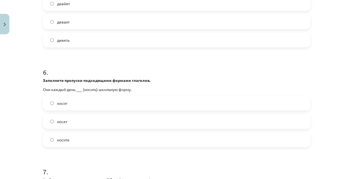
scroll to position [532, 0]
click at [66, 122] on span "носят" at bounding box center [62, 121] width 10 height 6
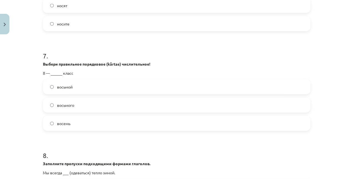
scroll to position [648, 0]
click at [73, 121] on label "восемь" at bounding box center [176, 123] width 266 height 14
click at [77, 83] on label "восьмой" at bounding box center [176, 87] width 266 height 14
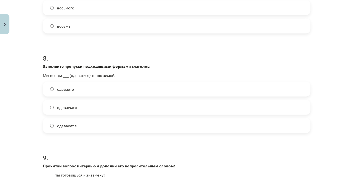
scroll to position [746, 0]
click at [82, 109] on label "одеваемся" at bounding box center [176, 107] width 266 height 14
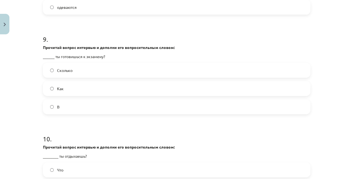
scroll to position [864, 0]
click at [75, 110] on label "В" at bounding box center [176, 107] width 266 height 14
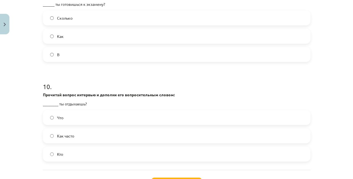
scroll to position [916, 0]
click at [61, 35] on span "Как" at bounding box center [60, 36] width 7 height 6
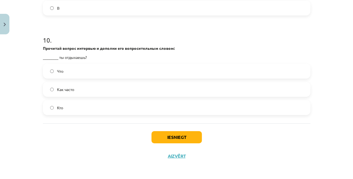
click at [77, 75] on label "Что" at bounding box center [176, 71] width 266 height 14
drag, startPoint x: 165, startPoint y: 130, endPoint x: 166, endPoint y: 135, distance: 4.3
click at [166, 135] on div "Iesniegt Aizvērt" at bounding box center [177, 143] width 268 height 39
click at [166, 135] on button "Iesniegt" at bounding box center [177, 137] width 50 height 12
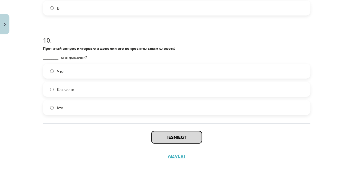
click at [166, 136] on button "Iesniegt" at bounding box center [177, 137] width 50 height 12
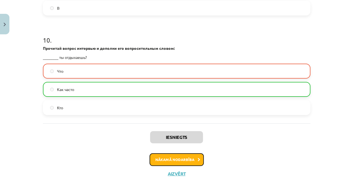
click at [157, 160] on button "Nākamā nodarbība" at bounding box center [177, 159] width 54 height 13
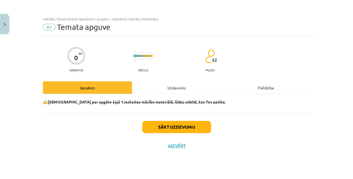
click at [173, 91] on div "Uzdevums" at bounding box center [176, 87] width 89 height 12
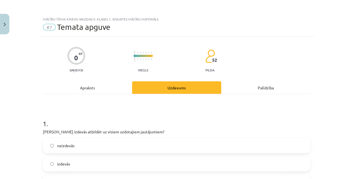
scroll to position [46, 0]
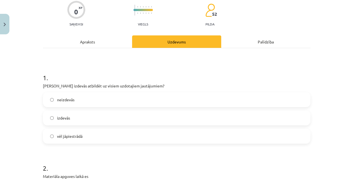
click at [119, 119] on label "izdevās" at bounding box center [176, 118] width 266 height 14
click at [105, 91] on div "1 . Vai Tev izdevās atbildēt uz visiem uzdotajiem jautājumiem? neizdevās izdevā…" at bounding box center [177, 103] width 268 height 79
click at [101, 101] on label "neizdevās" at bounding box center [176, 100] width 266 height 14
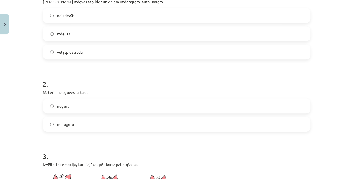
scroll to position [137, 0]
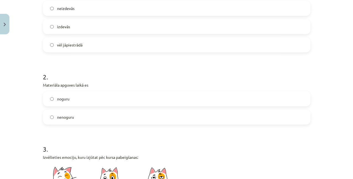
click at [94, 114] on label "nenoguru" at bounding box center [176, 117] width 266 height 14
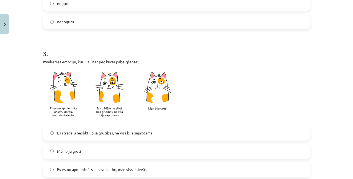
scroll to position [226, 0]
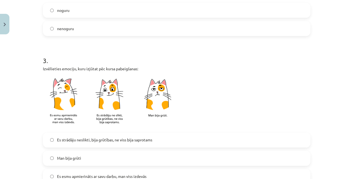
click at [81, 9] on label "noguru" at bounding box center [176, 10] width 266 height 14
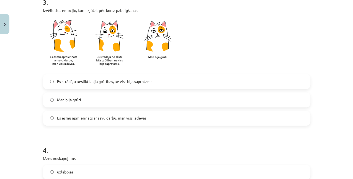
scroll to position [288, 0]
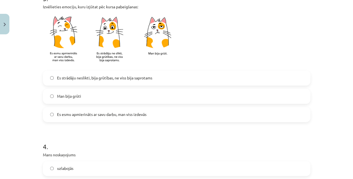
click at [73, 104] on div "Es strādāju neslikti, bija grūtības, ne viss bija saprotams Man bija grūti Es e…" at bounding box center [177, 97] width 268 height 52
click at [73, 100] on label "Man bija grūti" at bounding box center [176, 96] width 266 height 14
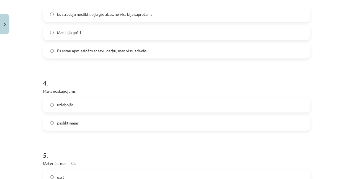
click at [69, 121] on span "pasliktinājās" at bounding box center [68, 123] width 22 height 6
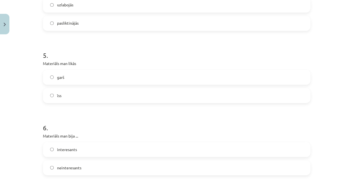
scroll to position [452, 0]
click at [80, 76] on label "garš" at bounding box center [176, 77] width 266 height 14
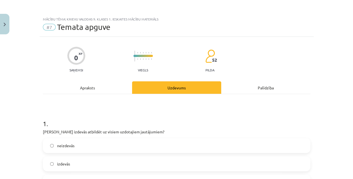
scroll to position [512, 0]
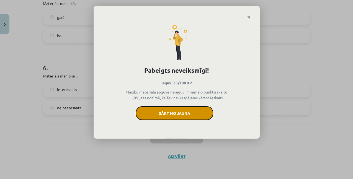
click at [166, 117] on button "Sākt no jauna" at bounding box center [175, 113] width 78 height 14
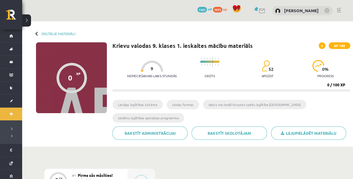
scroll to position [136, 0]
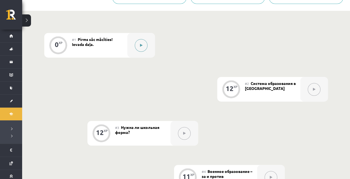
click at [137, 51] on div at bounding box center [141, 45] width 28 height 25
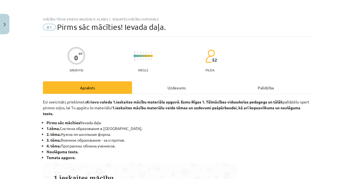
click at [168, 83] on div "Uzdevums" at bounding box center [176, 87] width 89 height 12
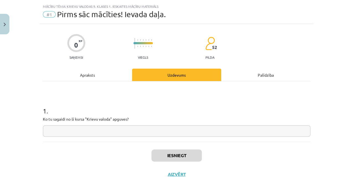
scroll to position [14, 0]
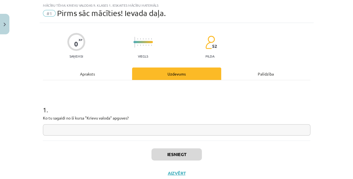
click at [137, 132] on input "text" at bounding box center [177, 129] width 268 height 11
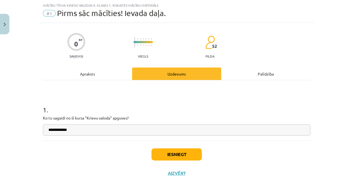
click at [58, 130] on input "**********" at bounding box center [177, 129] width 268 height 11
type input "**********"
click at [152, 153] on button "Iesniegt" at bounding box center [177, 154] width 50 height 12
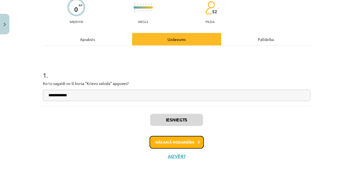
click at [177, 138] on button "Nākamā nodarbība" at bounding box center [177, 142] width 54 height 13
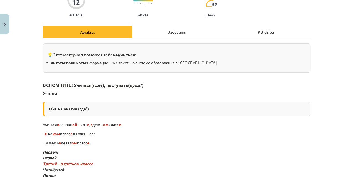
scroll to position [50, 0]
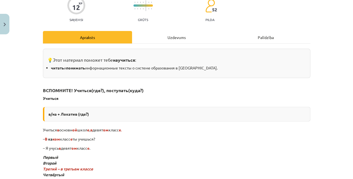
click at [170, 33] on div "Uzdevums" at bounding box center [176, 37] width 89 height 12
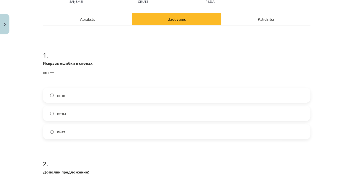
scroll to position [69, 0]
click at [73, 98] on label "пять" at bounding box center [176, 95] width 266 height 14
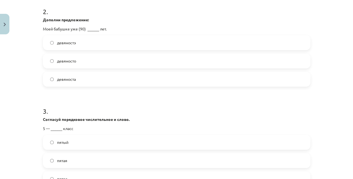
scroll to position [228, 0]
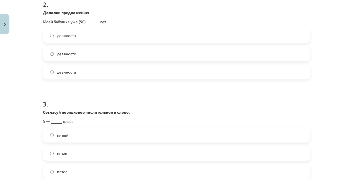
click at [65, 78] on label "девяноста" at bounding box center [176, 72] width 266 height 14
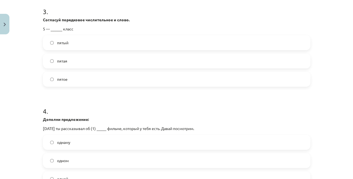
scroll to position [322, 0]
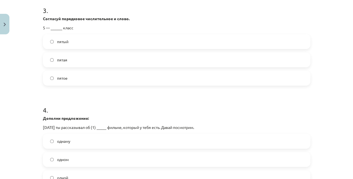
click at [65, 40] on span "пятый" at bounding box center [62, 42] width 11 height 6
click at [68, 76] on label "пятое" at bounding box center [176, 78] width 266 height 14
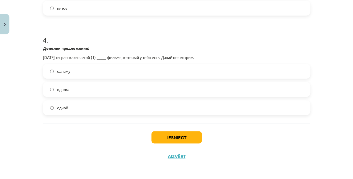
scroll to position [392, 0]
click at [74, 91] on label "одном" at bounding box center [176, 90] width 266 height 14
click at [112, 108] on label "одной" at bounding box center [176, 108] width 266 height 14
click at [160, 133] on button "Iesniegt" at bounding box center [177, 137] width 50 height 12
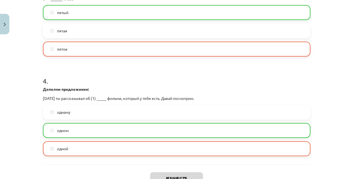
scroll to position [409, 0]
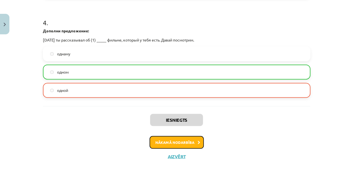
click at [198, 141] on icon at bounding box center [199, 143] width 2 height 4
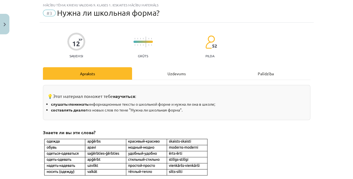
scroll to position [14, 0]
click at [178, 75] on div "Uzdevums" at bounding box center [176, 74] width 89 height 12
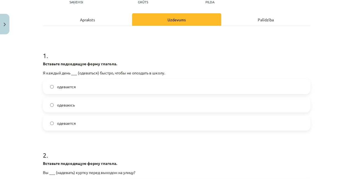
scroll to position [67, 0]
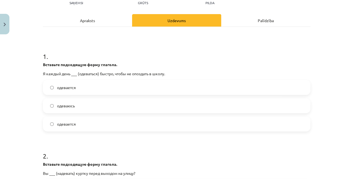
click at [124, 83] on label "одевается" at bounding box center [176, 88] width 266 height 14
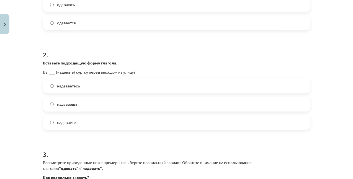
scroll to position [184, 0]
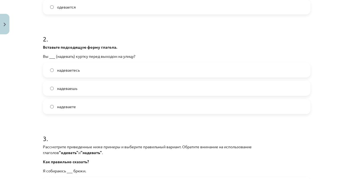
click at [93, 84] on label "надеваешь" at bounding box center [176, 88] width 266 height 14
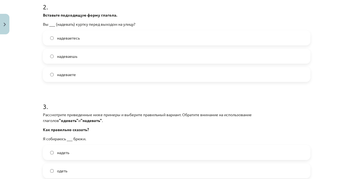
click at [86, 75] on label "надеваете" at bounding box center [176, 75] width 266 height 14
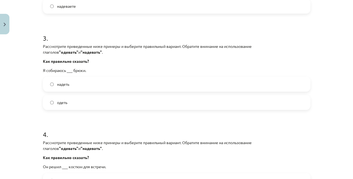
scroll to position [286, 0]
click at [78, 98] on label "одеть" at bounding box center [176, 102] width 266 height 14
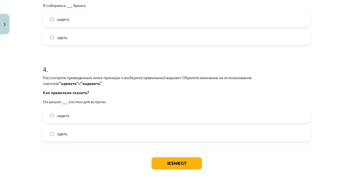
scroll to position [352, 0]
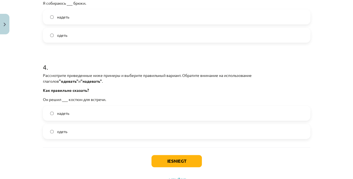
click at [67, 135] on label "одеть" at bounding box center [176, 132] width 266 height 14
click at [161, 158] on button "Iesniegt" at bounding box center [177, 161] width 50 height 12
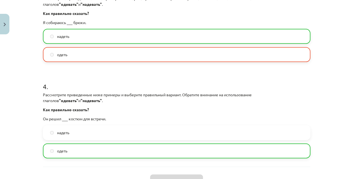
scroll to position [394, 0]
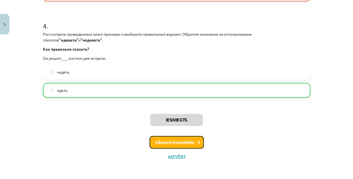
click at [194, 141] on button "Nākamā nodarbība" at bounding box center [177, 142] width 54 height 13
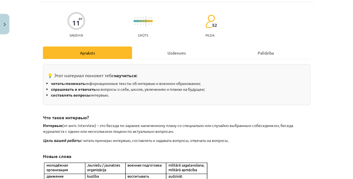
scroll to position [14, 0]
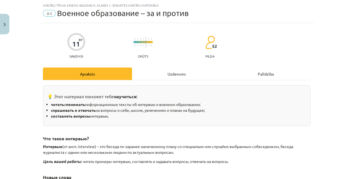
click at [176, 75] on div "Uzdevums" at bounding box center [176, 74] width 89 height 12
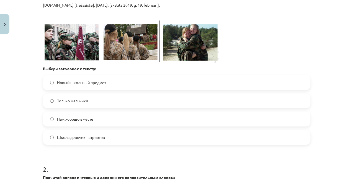
scroll to position [163, 0]
click at [92, 117] on span "Нам хорошо вместе" at bounding box center [75, 119] width 36 height 6
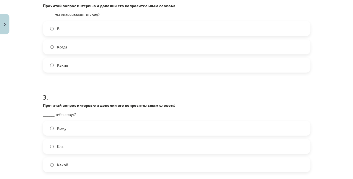
scroll to position [291, 0]
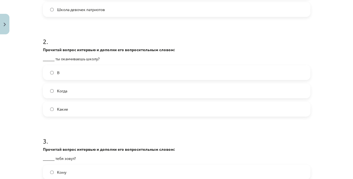
click at [73, 88] on label "Когда" at bounding box center [176, 91] width 266 height 14
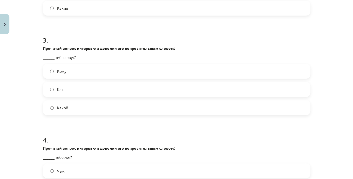
click at [67, 89] on label "Как" at bounding box center [176, 90] width 266 height 14
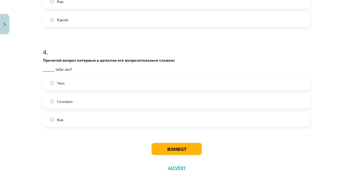
scroll to position [481, 0]
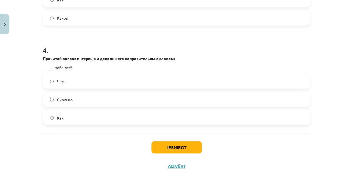
click at [70, 85] on label "Чем" at bounding box center [176, 81] width 266 height 14
click at [172, 146] on button "Iesniegt" at bounding box center [177, 147] width 50 height 12
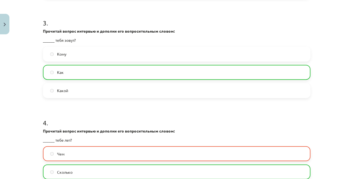
scroll to position [509, 0]
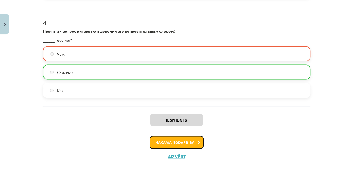
click at [184, 139] on button "Nākamā nodarbība" at bounding box center [177, 142] width 54 height 13
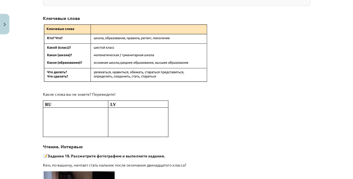
scroll to position [14, 0]
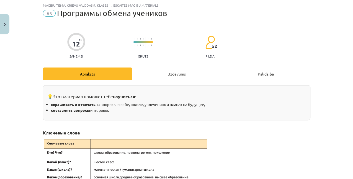
click at [186, 76] on div "Uzdevums" at bounding box center [176, 74] width 89 height 12
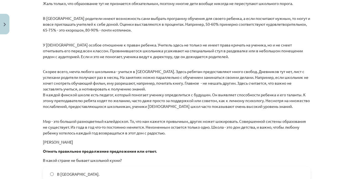
scroll to position [821, 0]
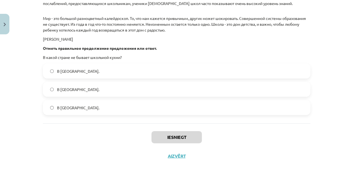
click at [73, 72] on span "В Финляндии." at bounding box center [78, 71] width 42 height 6
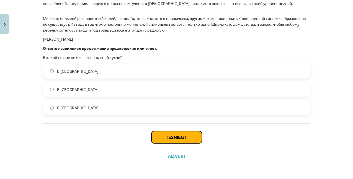
click at [180, 140] on button "Iesniegt" at bounding box center [177, 137] width 50 height 12
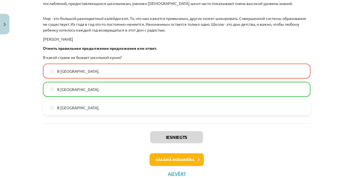
click at [134, 108] on label "В Японии." at bounding box center [176, 108] width 266 height 14
click at [168, 157] on button "Nākamā nodarbība" at bounding box center [177, 159] width 54 height 13
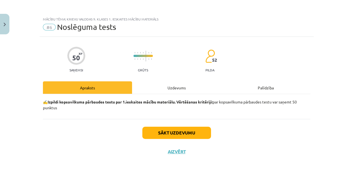
scroll to position [0, 0]
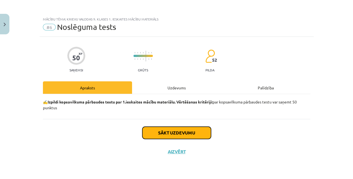
click at [176, 129] on button "Sākt uzdevumu" at bounding box center [176, 133] width 69 height 12
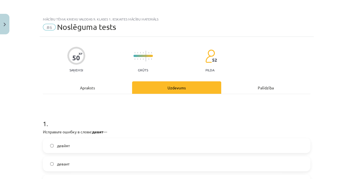
scroll to position [33, 0]
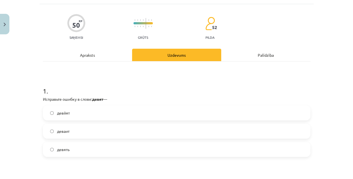
click at [86, 113] on label "девйят" at bounding box center [176, 113] width 266 height 14
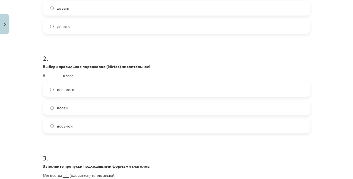
scroll to position [156, 0]
click at [82, 122] on label "восьмой" at bounding box center [176, 126] width 266 height 14
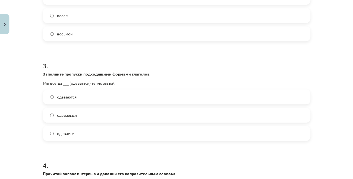
scroll to position [249, 0]
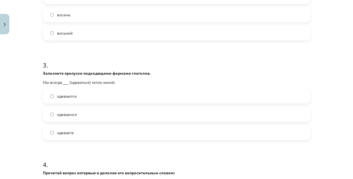
click at [81, 98] on label "одеваются" at bounding box center [176, 96] width 266 height 14
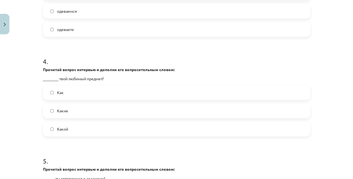
scroll to position [353, 0]
click at [77, 123] on label "Какой" at bounding box center [176, 129] width 266 height 14
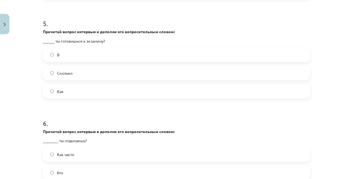
scroll to position [496, 0]
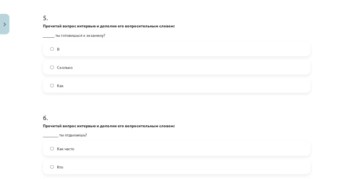
click at [70, 87] on label "Как" at bounding box center [176, 85] width 266 height 14
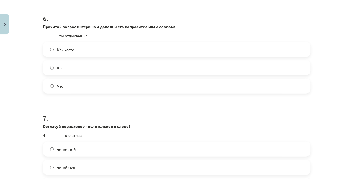
click at [68, 83] on label "Что" at bounding box center [176, 86] width 266 height 14
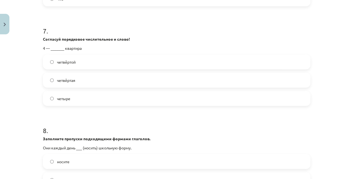
scroll to position [683, 0]
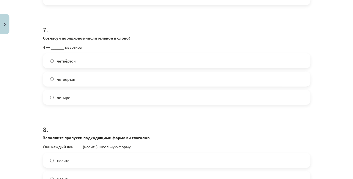
click at [68, 83] on label "четвёртая" at bounding box center [176, 79] width 266 height 14
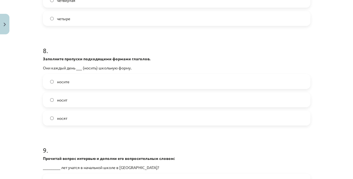
scroll to position [762, 0]
click at [75, 84] on label "носите" at bounding box center [176, 82] width 266 height 14
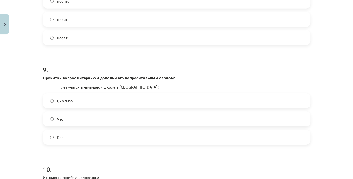
scroll to position [843, 0]
click at [66, 136] on label "Как" at bounding box center [176, 137] width 266 height 14
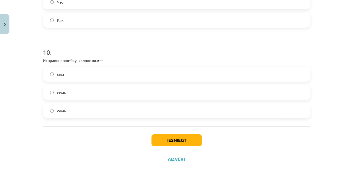
scroll to position [960, 0]
click at [66, 91] on label "симь" at bounding box center [176, 92] width 266 height 14
click at [78, 108] on label "семь" at bounding box center [176, 110] width 266 height 14
click at [170, 134] on button "Iesniegt" at bounding box center [177, 140] width 50 height 12
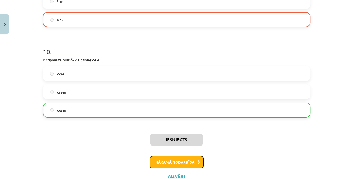
click at [179, 159] on button "Nākamā nodarbība" at bounding box center [177, 162] width 54 height 13
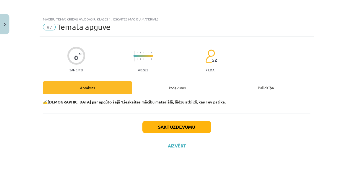
scroll to position [0, 0]
click at [178, 131] on button "Sākt uzdevumu" at bounding box center [176, 127] width 69 height 12
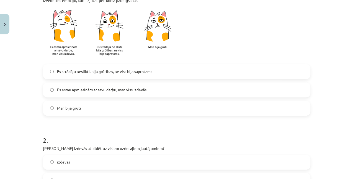
scroll to position [143, 0]
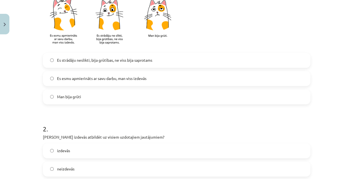
click at [142, 97] on label "Man bija grūti" at bounding box center [176, 97] width 266 height 14
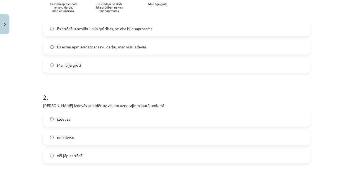
scroll to position [174, 0]
click at [137, 137] on label "neizdevās" at bounding box center [176, 138] width 266 height 14
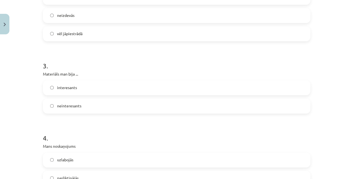
scroll to position [301, 0]
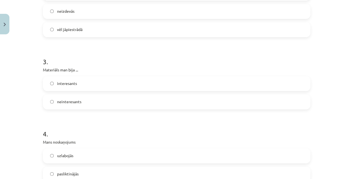
click at [126, 103] on label "neinteresants" at bounding box center [176, 102] width 266 height 14
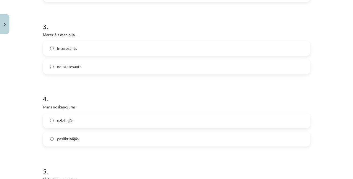
scroll to position [336, 0]
click at [127, 136] on label "pasliktinājās" at bounding box center [176, 139] width 266 height 14
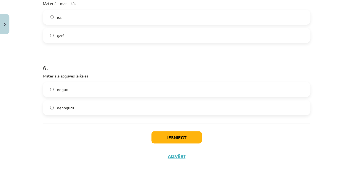
scroll to position [511, 0]
click at [95, 41] on label "garš" at bounding box center [176, 36] width 266 height 14
click at [99, 94] on label "noguru" at bounding box center [176, 90] width 266 height 14
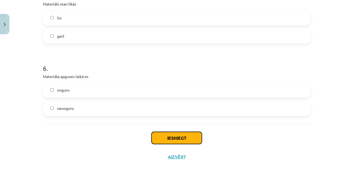
click at [168, 136] on button "Iesniegt" at bounding box center [177, 138] width 50 height 12
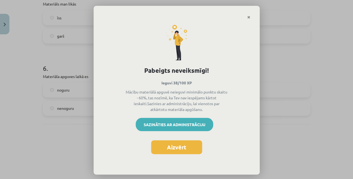
click at [171, 126] on link "Sazināties ar administrāciju" at bounding box center [175, 124] width 78 height 13
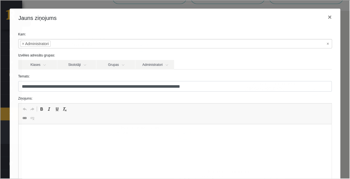
scroll to position [0, 0]
click at [328, 16] on button "×" at bounding box center [329, 17] width 13 height 16
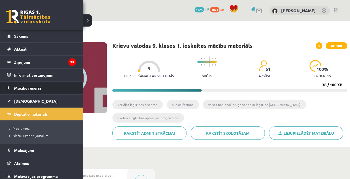
click at [43, 90] on link "Mācību resursi" at bounding box center [41, 88] width 69 height 13
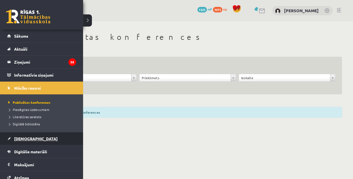
click at [43, 133] on link "[DEMOGRAPHIC_DATA]" at bounding box center [41, 138] width 69 height 13
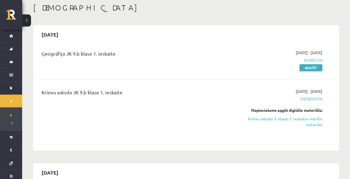
scroll to position [30, 0]
click at [263, 119] on link "Krievu valodas 9. klases 1. ieskaites mācību materiāls" at bounding box center [279, 122] width 88 height 12
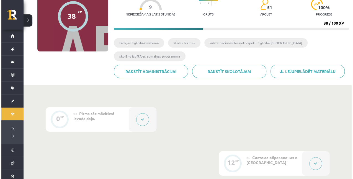
scroll to position [61, 0]
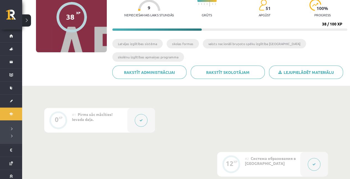
drag, startPoint x: 275, startPoint y: 102, endPoint x: 142, endPoint y: 119, distance: 133.7
click at [142, 119] on icon at bounding box center [141, 120] width 3 height 3
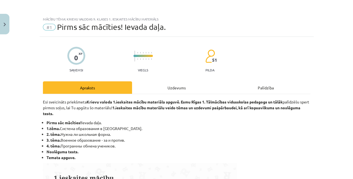
click at [171, 82] on div "Uzdevums" at bounding box center [176, 87] width 89 height 12
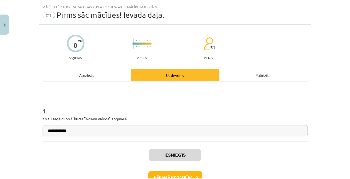
scroll to position [14, 0]
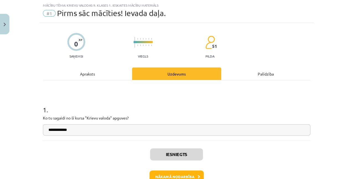
click at [102, 78] on div "Apraksts" at bounding box center [87, 74] width 89 height 12
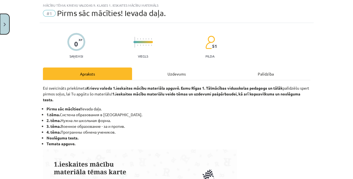
click at [7, 24] on button "Close" at bounding box center [4, 24] width 9 height 20
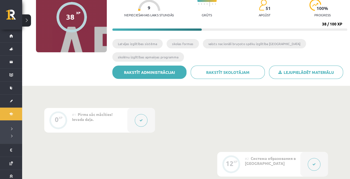
click at [162, 76] on link "Rakstīt administrācijai" at bounding box center [149, 72] width 74 height 13
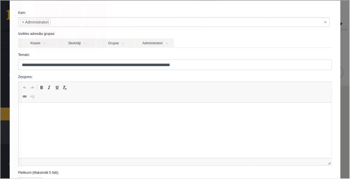
scroll to position [22, 0]
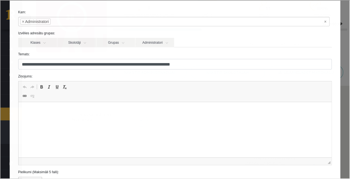
click at [177, 119] on html at bounding box center [175, 110] width 314 height 17
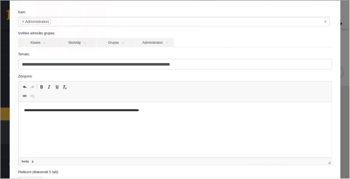
drag, startPoint x: 196, startPoint y: 122, endPoint x: 207, endPoint y: 116, distance: 12.0
click at [207, 116] on html "**********" at bounding box center [175, 110] width 314 height 17
drag, startPoint x: 209, startPoint y: 114, endPoint x: 214, endPoint y: 117, distance: 5.7
click at [214, 117] on html "**********" at bounding box center [175, 110] width 314 height 17
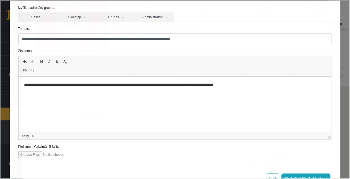
scroll to position [66, 0]
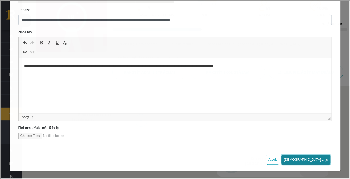
click at [312, 159] on button "[DEMOGRAPHIC_DATA] ziņu" at bounding box center [305, 159] width 49 height 10
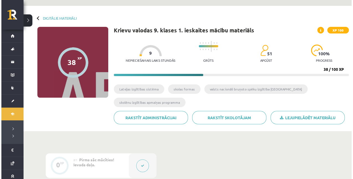
scroll to position [0, 0]
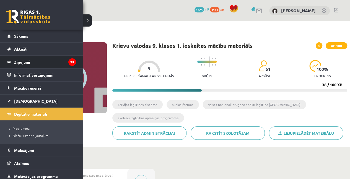
click at [43, 66] on legend "Ziņojumi 35" at bounding box center [45, 62] width 62 height 13
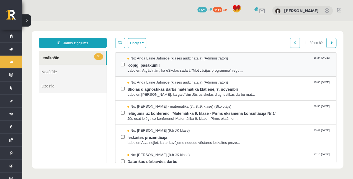
click at [187, 60] on span "No: Anda Laine Jātniece (klases audzinātāja) (Administratori)" at bounding box center [177, 58] width 101 height 5
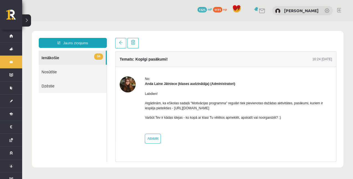
click at [66, 55] on link "34 Ienākošie" at bounding box center [72, 58] width 67 height 14
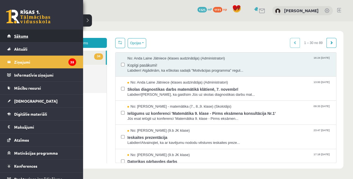
click at [32, 38] on link "Sākums" at bounding box center [41, 36] width 69 height 13
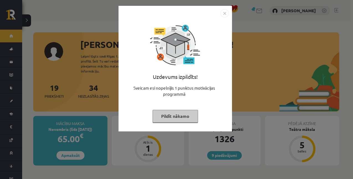
click at [224, 12] on img "Close" at bounding box center [224, 13] width 8 height 8
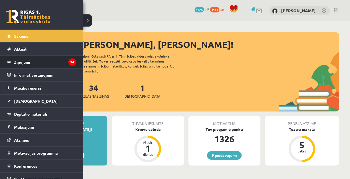
click at [17, 63] on legend "Ziņojumi 34" at bounding box center [45, 62] width 62 height 13
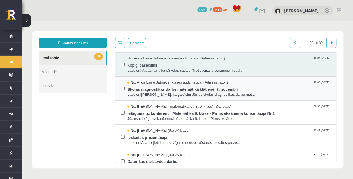
click at [152, 84] on span "No: Anda Laine Jātniece (klases audzinātāja) (Administratori)" at bounding box center [177, 82] width 101 height 5
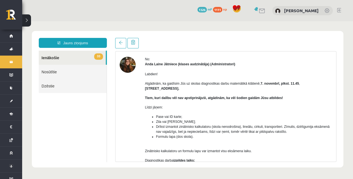
scroll to position [20, 0]
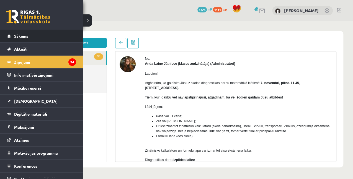
click at [14, 35] on link "Sākums" at bounding box center [41, 36] width 69 height 13
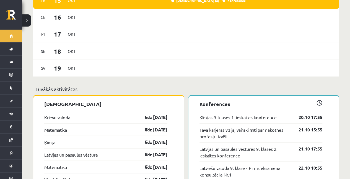
scroll to position [476, 0]
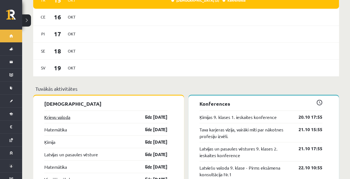
click at [67, 114] on link "Krievu valoda" at bounding box center [57, 117] width 26 height 7
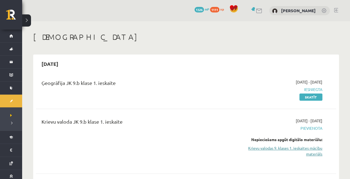
click at [261, 146] on link "Krievu valodas 9. klases 1. ieskaites mācību materiāls" at bounding box center [279, 151] width 88 height 12
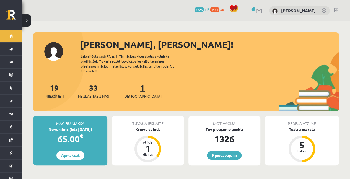
click at [137, 94] on span "[DEMOGRAPHIC_DATA]" at bounding box center [143, 97] width 38 height 6
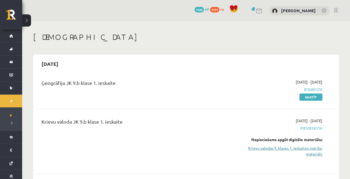
click at [269, 150] on link "Krievu valodas 9. klases 1. ieskaites mācību materiāls" at bounding box center [279, 151] width 88 height 12
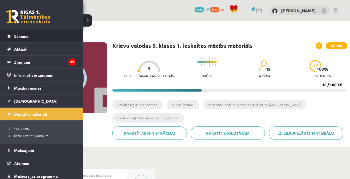
click at [18, 36] on span "Sākums" at bounding box center [21, 36] width 14 height 5
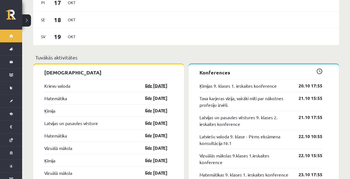
scroll to position [507, 0]
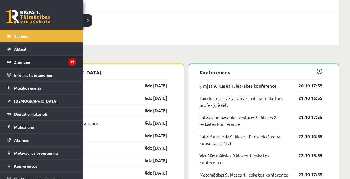
click at [27, 62] on legend "Ziņojumi 33" at bounding box center [45, 62] width 62 height 13
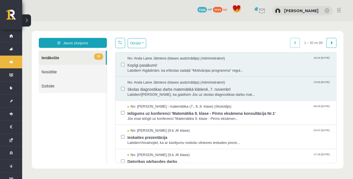
click at [27, 62] on body "Jauns ziņojums 33 Ienākošie Nosūtītie Dzēstie ** ********* ********* ******* Op…" at bounding box center [187, 99] width 331 height 157
click at [78, 58] on link "33 Ienākošie" at bounding box center [72, 58] width 67 height 14
click at [70, 59] on link "33 Ienākošie" at bounding box center [72, 58] width 67 height 14
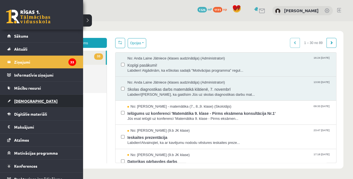
click at [29, 96] on link "[DEMOGRAPHIC_DATA]" at bounding box center [41, 101] width 69 height 13
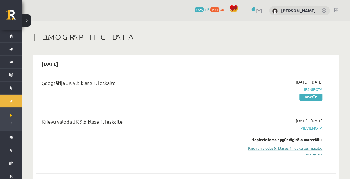
click at [297, 149] on link "Krievu valodas 9. klases 1. ieskaites mācību materiāls" at bounding box center [279, 151] width 88 height 12
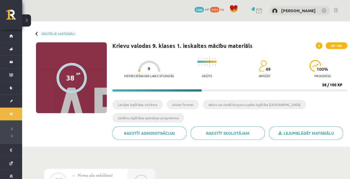
click at [84, 80] on div at bounding box center [72, 78] width 30 height 30
click at [206, 76] on p "Grūts" at bounding box center [207, 76] width 10 height 4
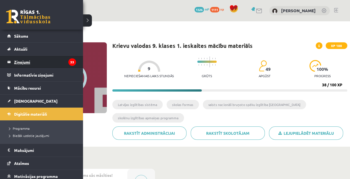
click at [37, 62] on legend "Ziņojumi 33" at bounding box center [45, 62] width 62 height 13
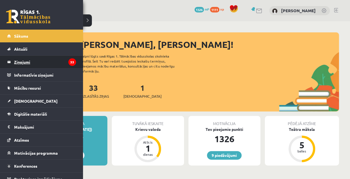
click at [19, 63] on legend "Ziņojumi 33" at bounding box center [45, 62] width 62 height 13
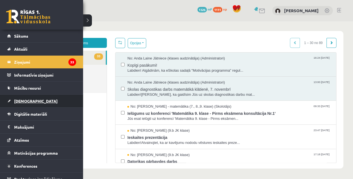
click at [21, 99] on span "[DEMOGRAPHIC_DATA]" at bounding box center [35, 101] width 43 height 5
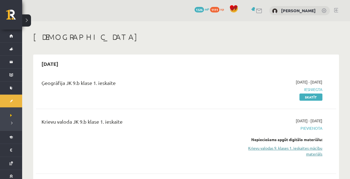
click at [250, 148] on link "Krievu valodas 9. klases 1. ieskaites mācību materiāls" at bounding box center [279, 151] width 88 height 12
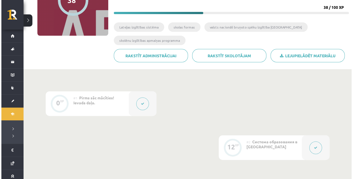
scroll to position [78, 0]
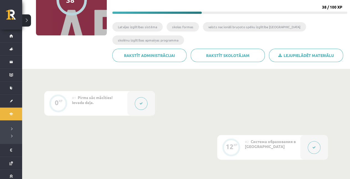
click at [142, 106] on button at bounding box center [141, 103] width 13 height 13
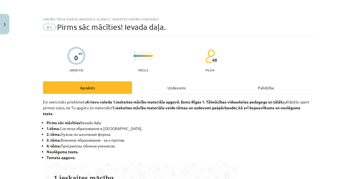
click at [172, 83] on div "Uzdevums" at bounding box center [176, 87] width 89 height 12
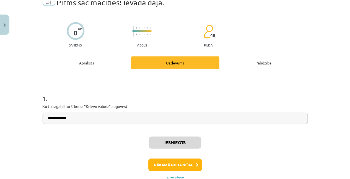
scroll to position [26, 0]
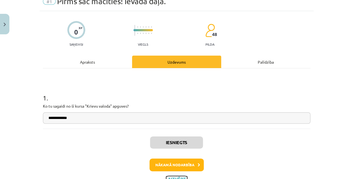
click at [173, 178] on button "Aizvērt" at bounding box center [176, 179] width 21 height 6
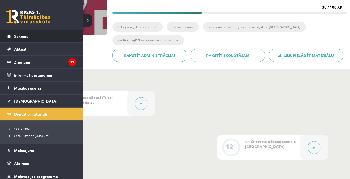
click at [20, 35] on span "Sākums" at bounding box center [21, 36] width 14 height 5
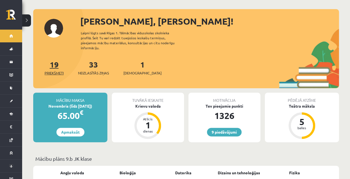
scroll to position [21, 0]
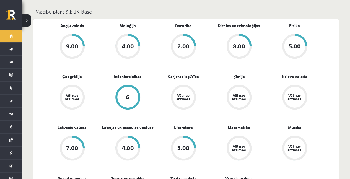
scroll to position [170, 0]
click at [182, 43] on div "2.00" at bounding box center [184, 46] width 12 height 6
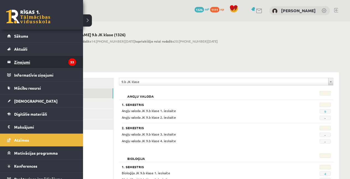
click at [26, 64] on legend "Ziņojumi 33" at bounding box center [45, 62] width 62 height 13
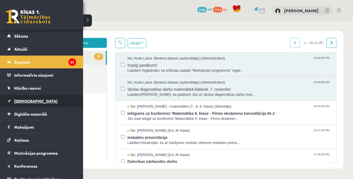
click at [29, 99] on span "[DEMOGRAPHIC_DATA]" at bounding box center [35, 101] width 43 height 5
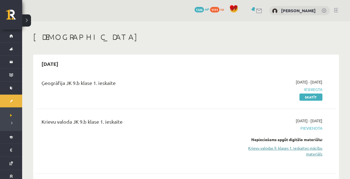
click at [281, 147] on link "Krievu valodas 9. klases 1. ieskaites mācību materiāls" at bounding box center [279, 151] width 88 height 12
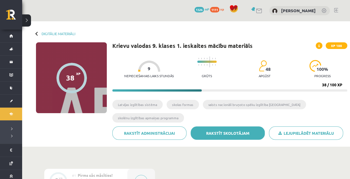
click at [247, 131] on link "Rakstīt skolotājam" at bounding box center [228, 133] width 74 height 13
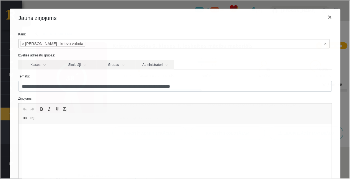
click at [176, 138] on html at bounding box center [175, 132] width 314 height 17
click at [118, 133] on p "**********" at bounding box center [174, 133] width 300 height 6
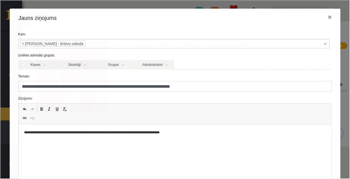
click at [190, 134] on p "**********" at bounding box center [174, 133] width 300 height 6
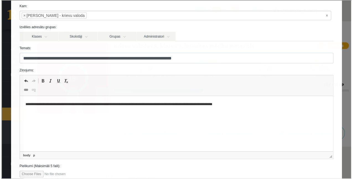
scroll to position [66, 0]
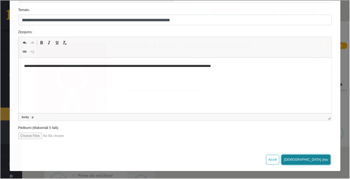
click at [314, 160] on button "Sūtīt ziņu" at bounding box center [305, 159] width 49 height 10
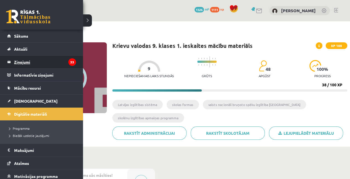
click at [20, 59] on legend "Ziņojumi 33" at bounding box center [45, 62] width 62 height 13
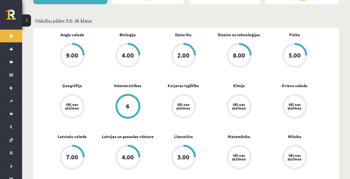
scroll to position [162, 0]
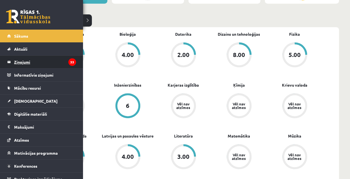
click at [30, 60] on legend "Ziņojumi 33" at bounding box center [45, 62] width 62 height 13
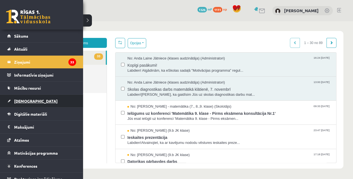
click at [18, 99] on span "[DEMOGRAPHIC_DATA]" at bounding box center [35, 101] width 43 height 5
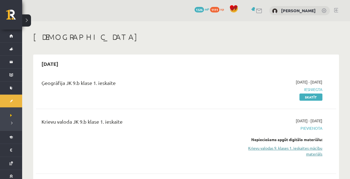
click at [278, 149] on link "Krievu valodas 9. klases 1. ieskaites mācību materiāls" at bounding box center [279, 151] width 88 height 12
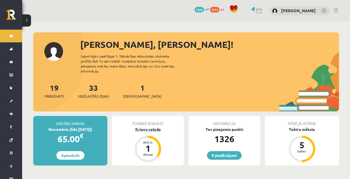
click at [148, 153] on div "dienas" at bounding box center [148, 154] width 17 height 3
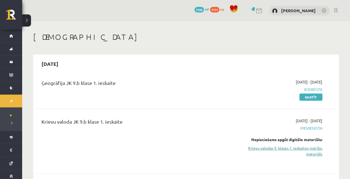
click at [270, 155] on link "Krievu valodas 9. klases 1. ieskaites mācību materiāls" at bounding box center [279, 151] width 88 height 12
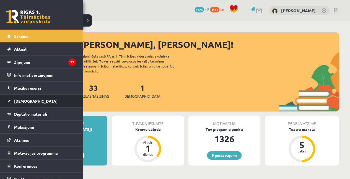
click at [37, 100] on link "[DEMOGRAPHIC_DATA]" at bounding box center [41, 101] width 69 height 13
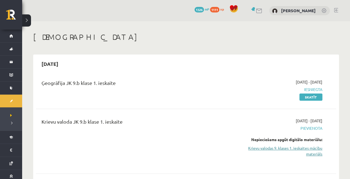
click at [259, 147] on link "Krievu valodas 9. klases 1. ieskaites mācību materiāls" at bounding box center [279, 151] width 88 height 12
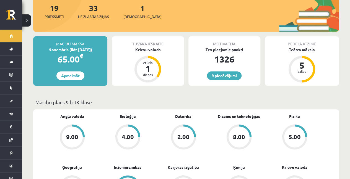
scroll to position [80, 0]
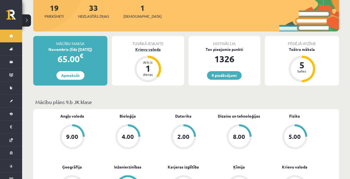
click at [153, 47] on div "Krievu valoda" at bounding box center [148, 50] width 72 height 6
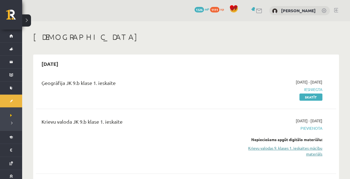
click at [245, 148] on link "Krievu valodas 9. klases 1. ieskaites mācību materiāls" at bounding box center [279, 151] width 88 height 12
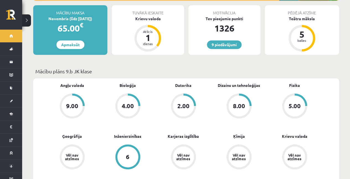
scroll to position [166, 0]
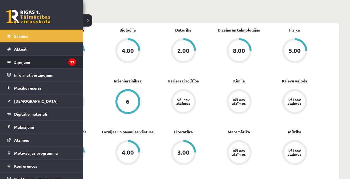
click at [31, 61] on legend "Ziņojumi 33" at bounding box center [45, 62] width 62 height 13
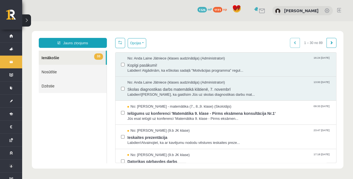
click at [89, 58] on link "33 Ienākošie" at bounding box center [72, 58] width 67 height 14
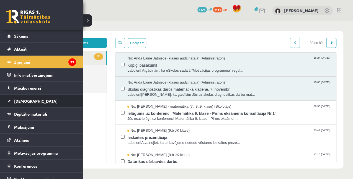
click at [21, 101] on span "[DEMOGRAPHIC_DATA]" at bounding box center [35, 101] width 43 height 5
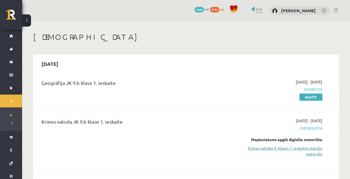
click at [270, 149] on link "Krievu valodas 9. klases 1. ieskaites mācību materiāls" at bounding box center [279, 151] width 88 height 12
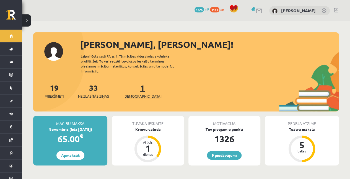
click at [131, 94] on span "[DEMOGRAPHIC_DATA]" at bounding box center [143, 97] width 38 height 6
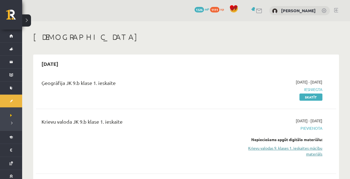
click at [274, 145] on link "Krievu valodas 9. klases 1. ieskaites mācību materiāls" at bounding box center [279, 151] width 88 height 12
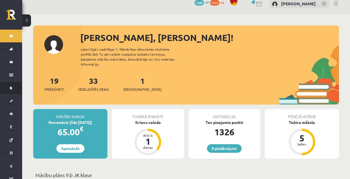
scroll to position [18, 0]
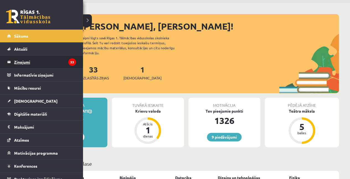
click at [50, 63] on legend "Ziņojumi 33" at bounding box center [45, 62] width 62 height 13
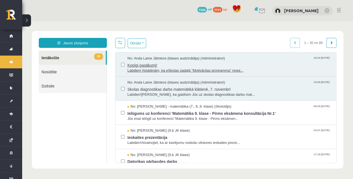
click at [233, 68] on span "Labdien! Atgādinām, ka eSkolas sadaļā "Motivācijas programma" regul..." at bounding box center [228, 70] width 203 height 5
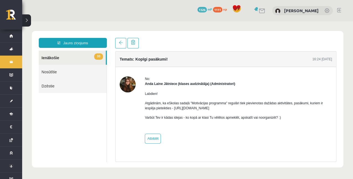
click at [66, 56] on link "33 Ienākošie" at bounding box center [72, 58] width 67 height 14
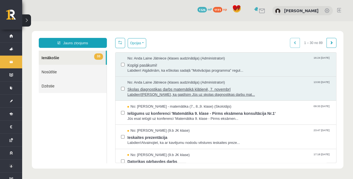
click at [158, 95] on span "Labdien!Atgādinām, ka gaidīsim Jūs uz skolas diagnostikas darbu mat..." at bounding box center [228, 94] width 203 height 5
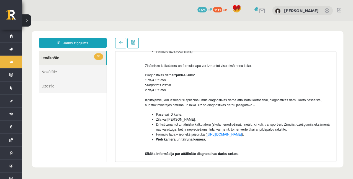
scroll to position [111, 0]
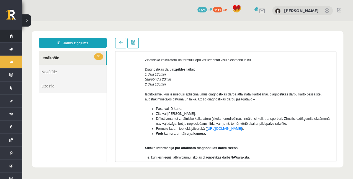
drag, startPoint x: 141, startPoint y: 46, endPoint x: 9, endPoint y: 36, distance: 131.7
click at [9, 36] on link "Sākums" at bounding box center [11, 36] width 22 height 13
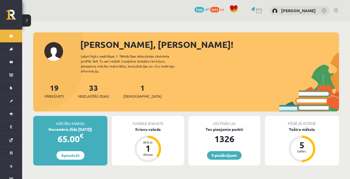
click at [69, 67] on div "[PERSON_NAME], [PERSON_NAME]! Laipni lūgts savā Rīgas 1. Tālmācības vidusskolas…" at bounding box center [186, 75] width 306 height 74
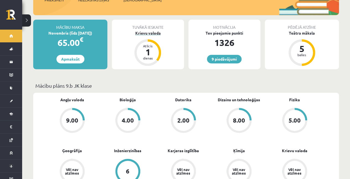
scroll to position [92, 0]
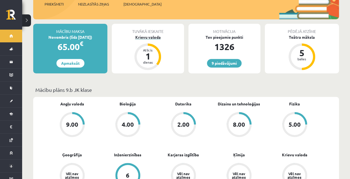
click at [150, 34] on div "Krievu valoda" at bounding box center [148, 37] width 72 height 6
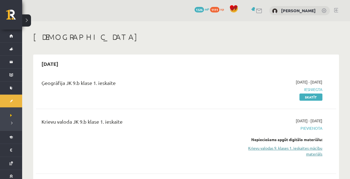
click at [269, 148] on link "Krievu valodas 9. klases 1. ieskaites mācību materiāls" at bounding box center [279, 151] width 88 height 12
